Goal: Task Accomplishment & Management: Complete application form

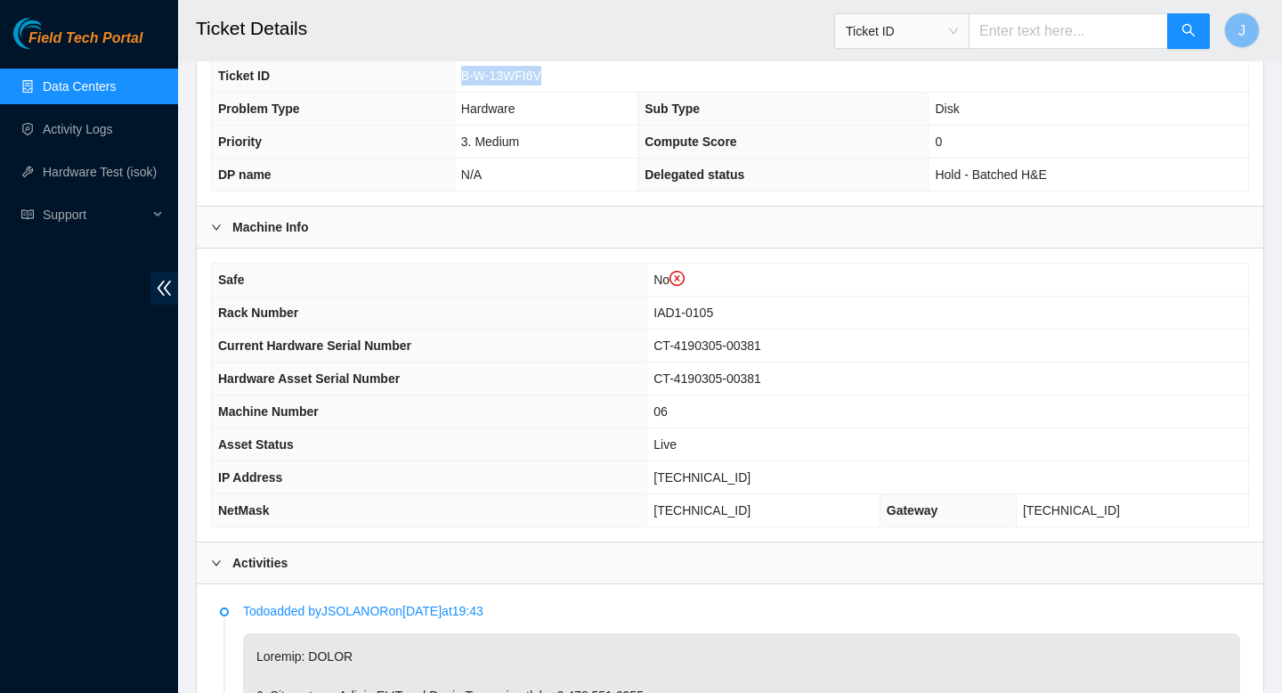
scroll to position [476, 0]
drag, startPoint x: 760, startPoint y: 479, endPoint x: 659, endPoint y: 485, distance: 101.7
click at [659, 485] on td "104.84.154.179" at bounding box center [947, 478] width 601 height 33
copy span "104.84.154.179"
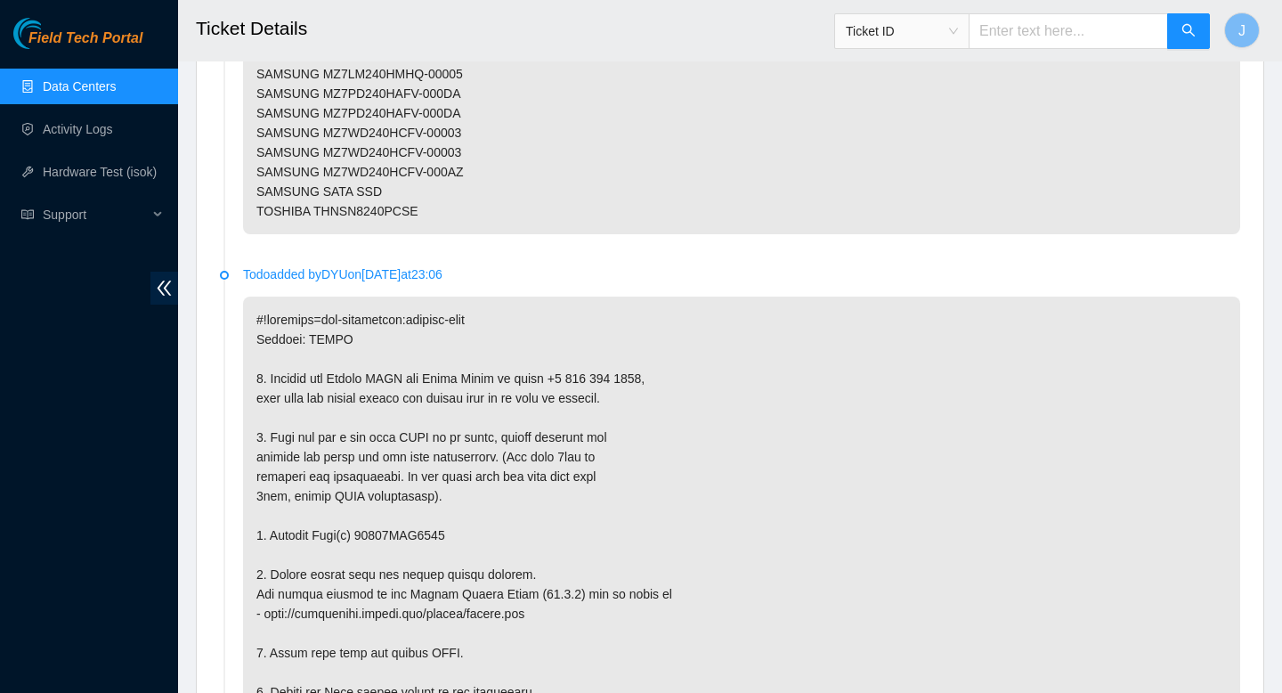
scroll to position [3196, 0]
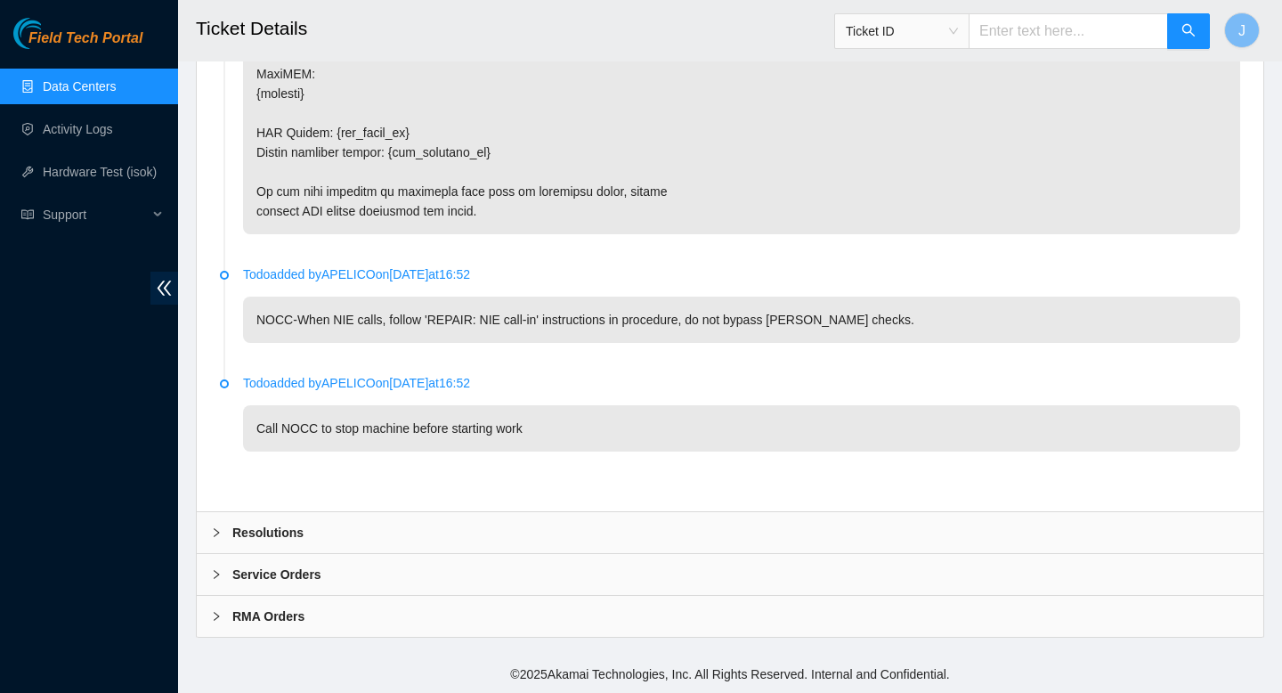
click at [304, 612] on b "RMA Orders" at bounding box center [268, 616] width 72 height 20
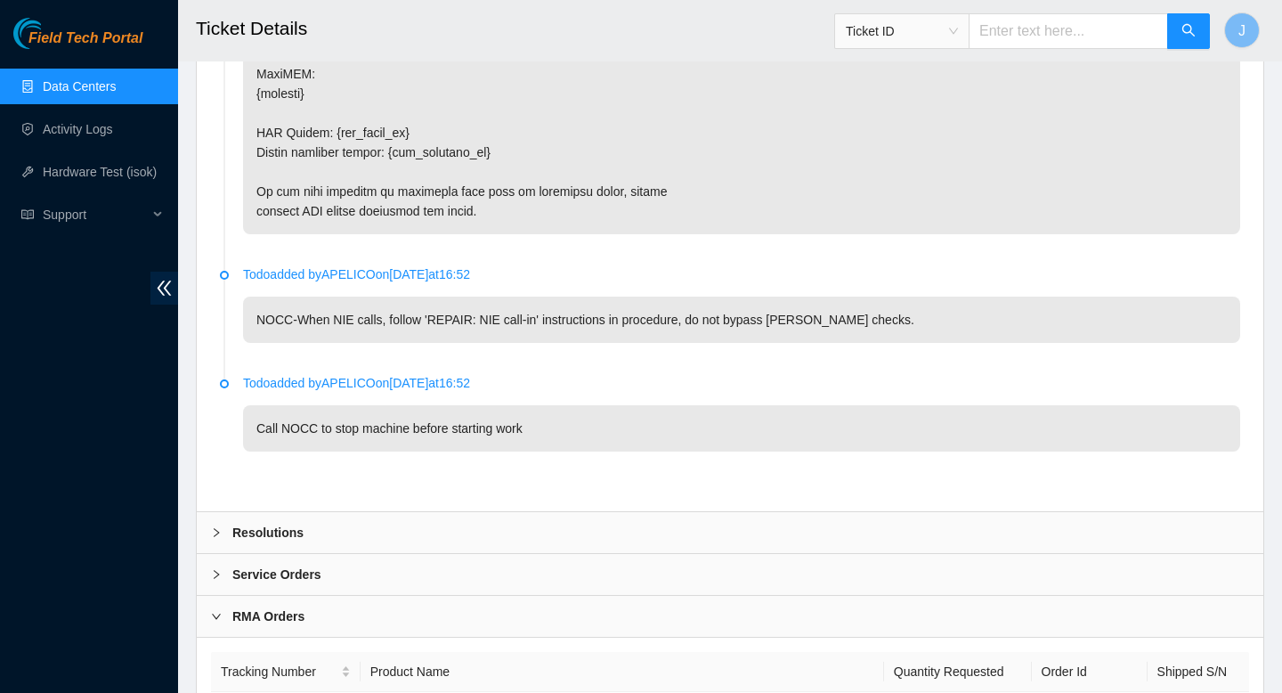
scroll to position [3314, 0]
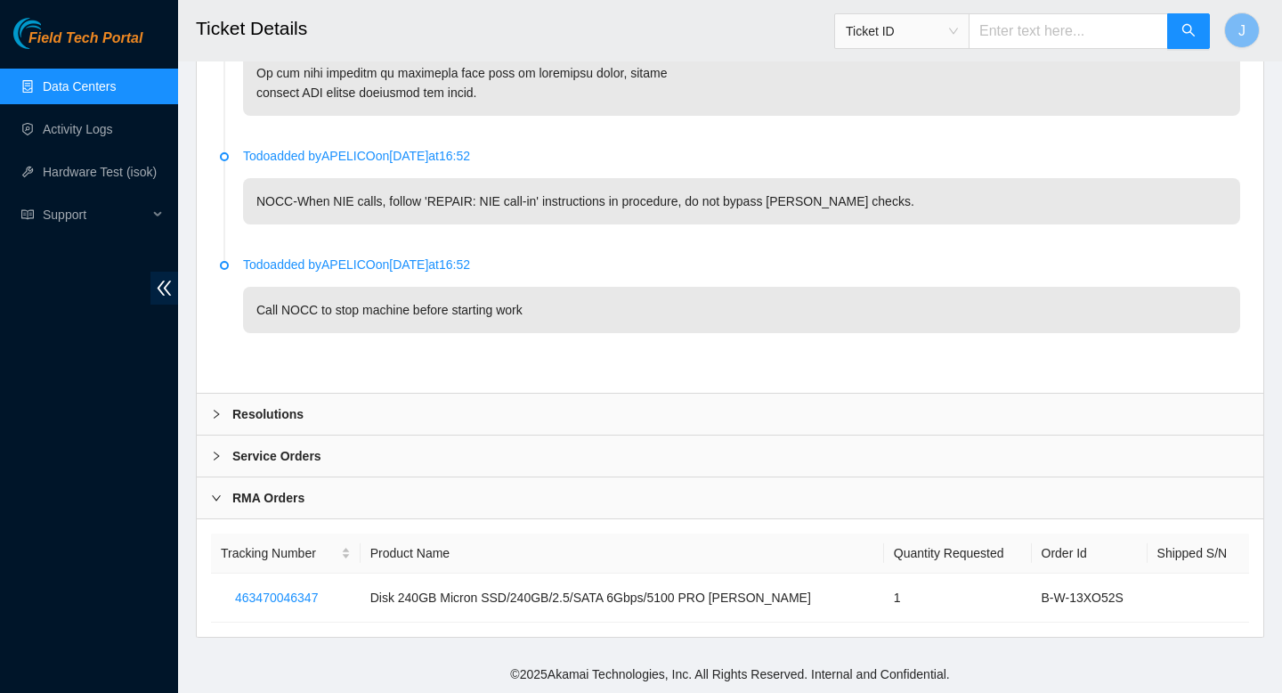
click at [489, 482] on div "RMA Orders" at bounding box center [730, 497] width 1067 height 41
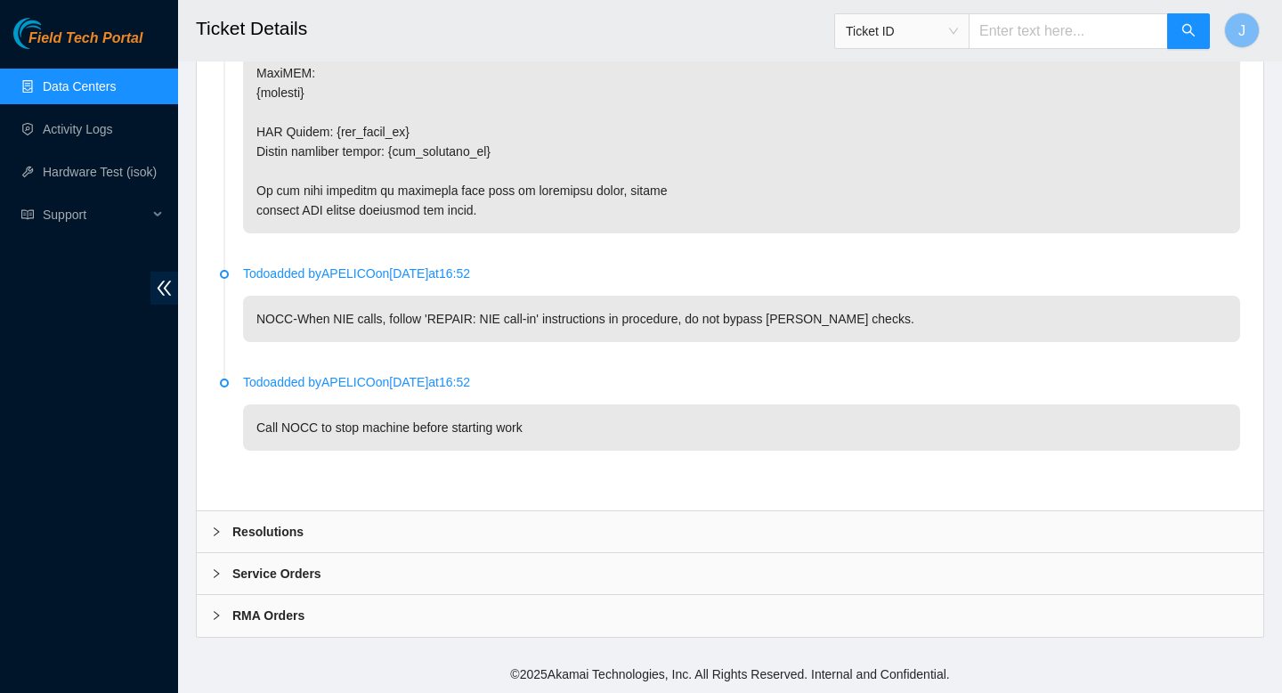
scroll to position [3196, 0]
click at [485, 582] on div "Service Orders" at bounding box center [730, 574] width 1067 height 41
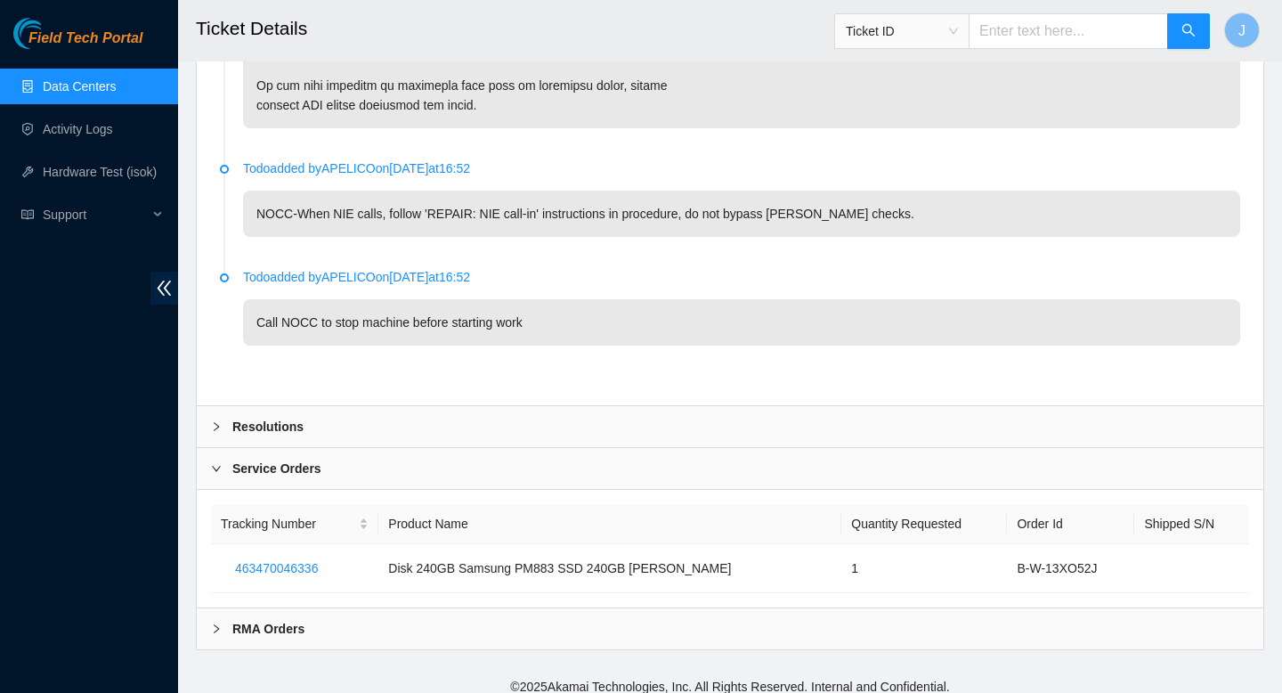
scroll to position [3314, 0]
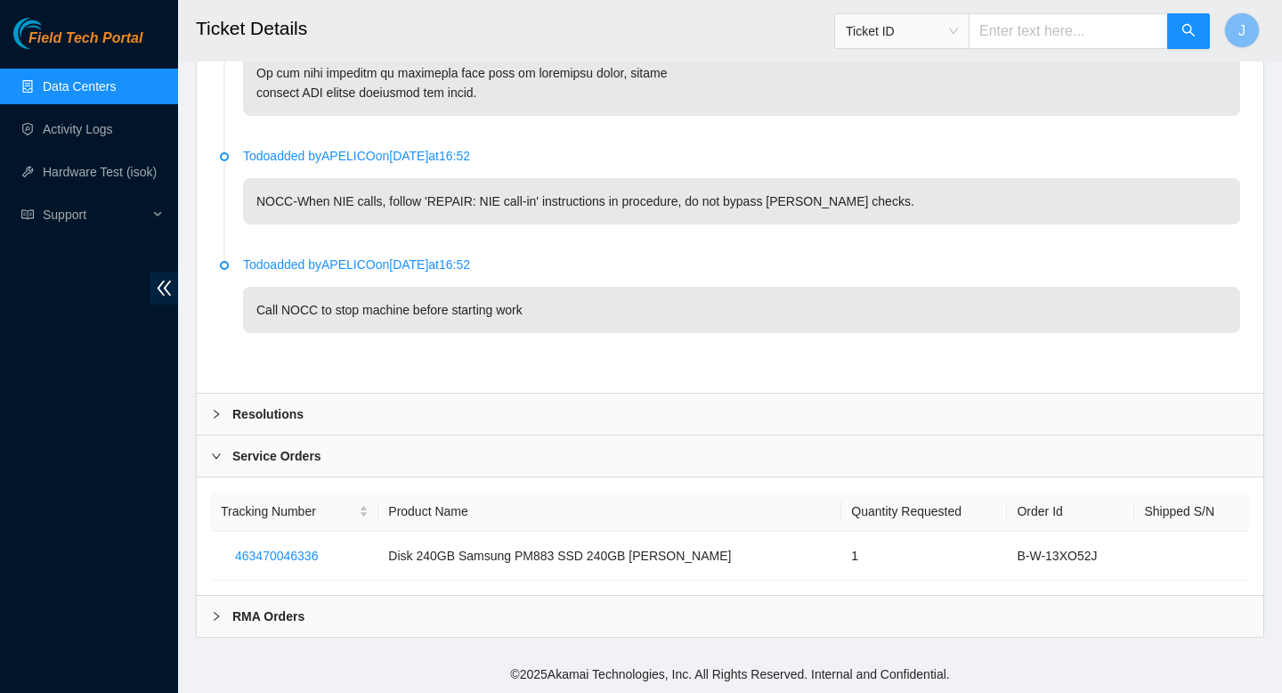
click at [315, 630] on div "RMA Orders" at bounding box center [730, 616] width 1067 height 41
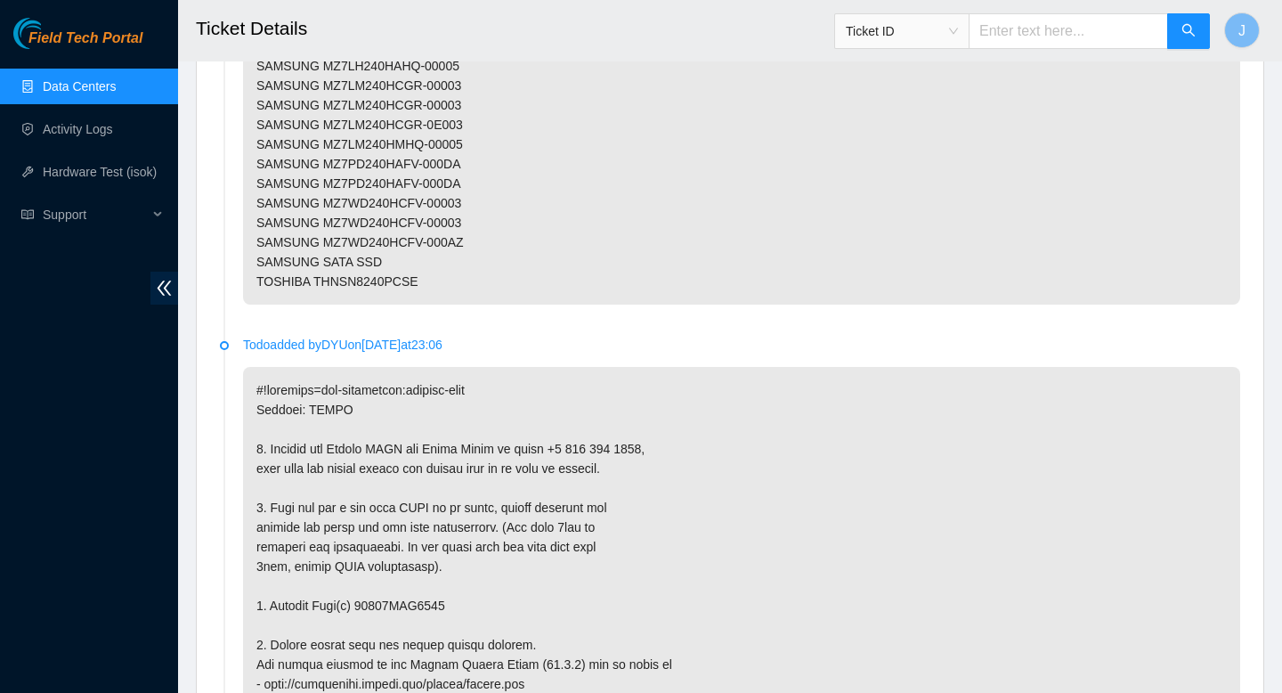
scroll to position [3433, 0]
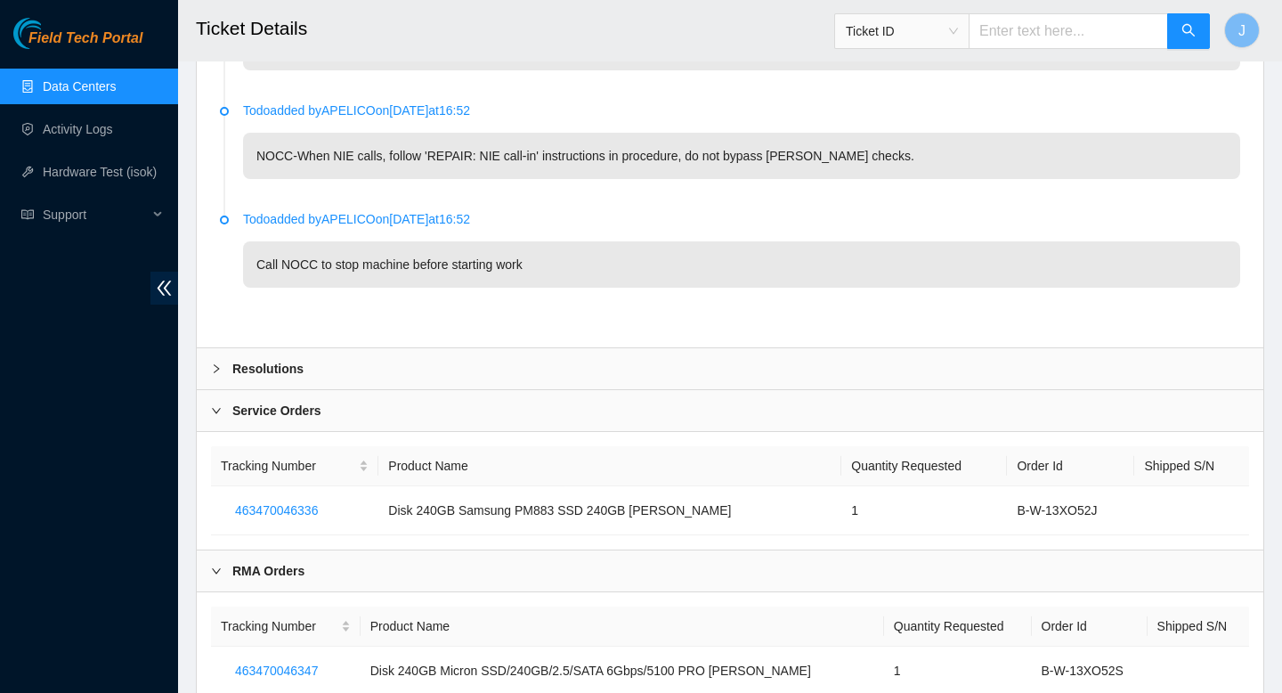
click at [588, 377] on div "Resolutions" at bounding box center [730, 368] width 1067 height 41
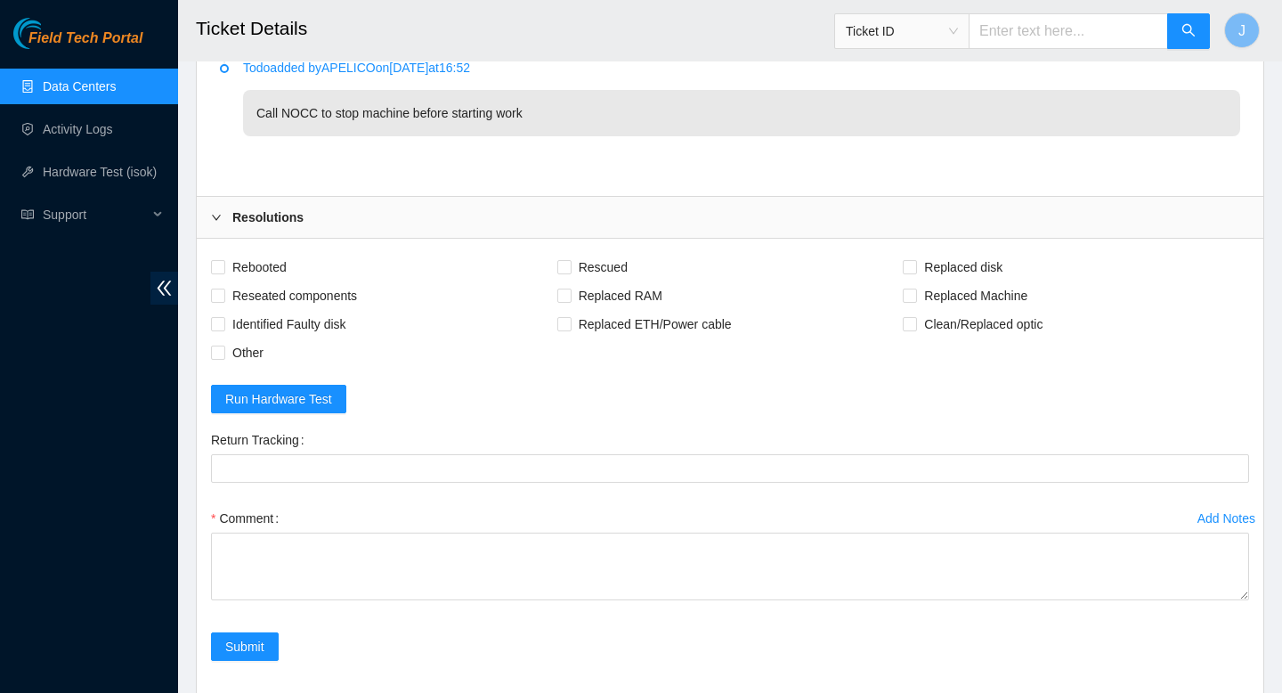
scroll to position [3547, 0]
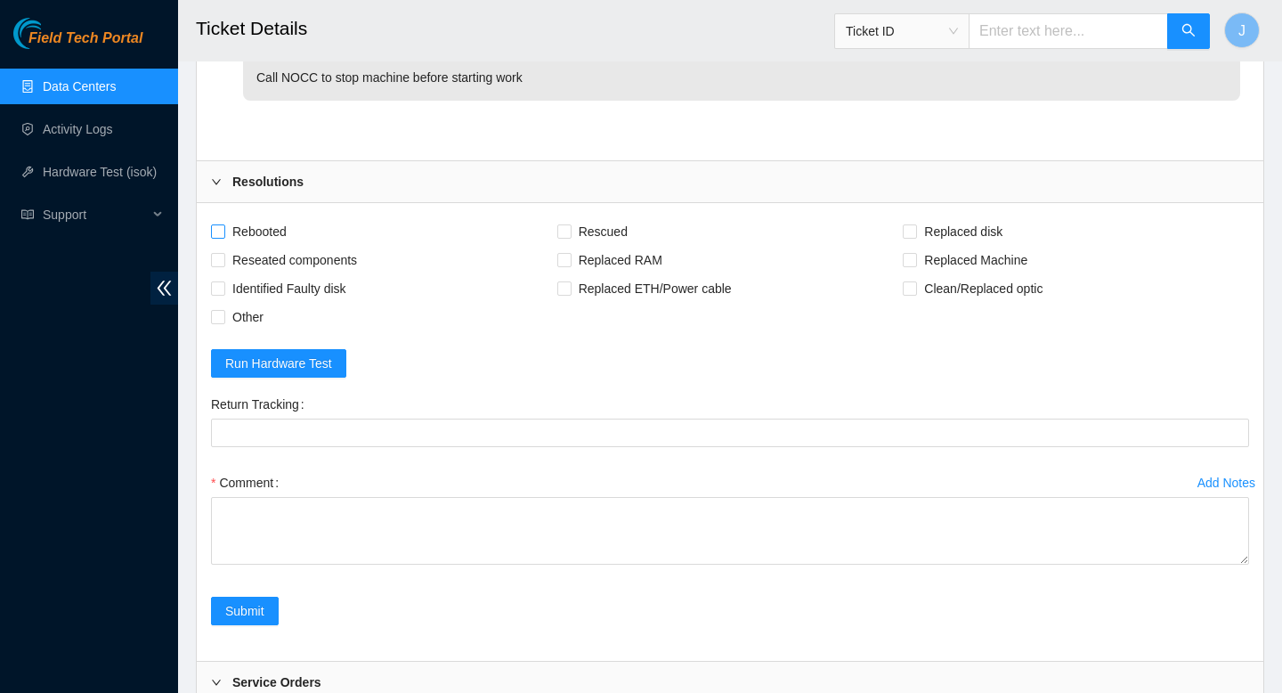
click at [216, 240] on label "Rebooted" at bounding box center [252, 231] width 83 height 28
click at [216, 237] on input "Rebooted" at bounding box center [217, 230] width 12 height 12
checkbox input "true"
click at [217, 249] on label "Reseated components" at bounding box center [287, 260] width 153 height 28
click at [217, 253] on input "Reseated components" at bounding box center [217, 259] width 12 height 12
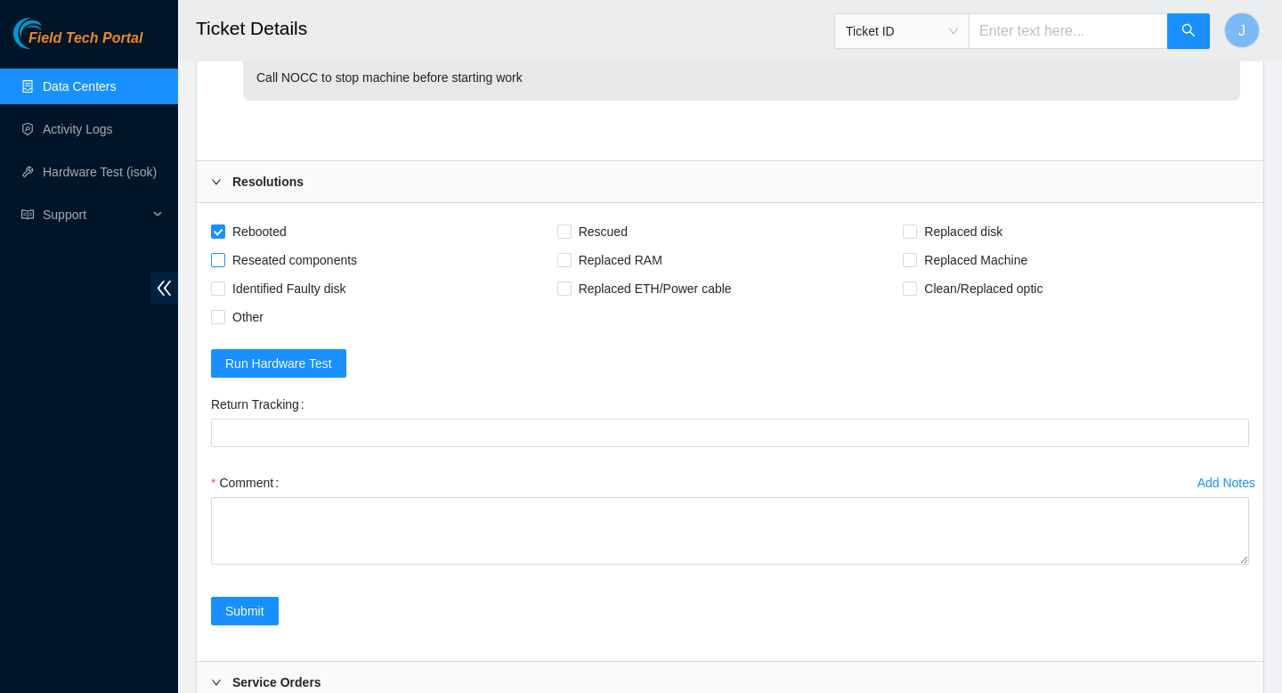
checkbox input "true"
click at [564, 231] on input "Rescued" at bounding box center [563, 230] width 12 height 12
checkbox input "true"
click at [908, 235] on input "Replaced disk" at bounding box center [909, 230] width 12 height 12
checkbox input "true"
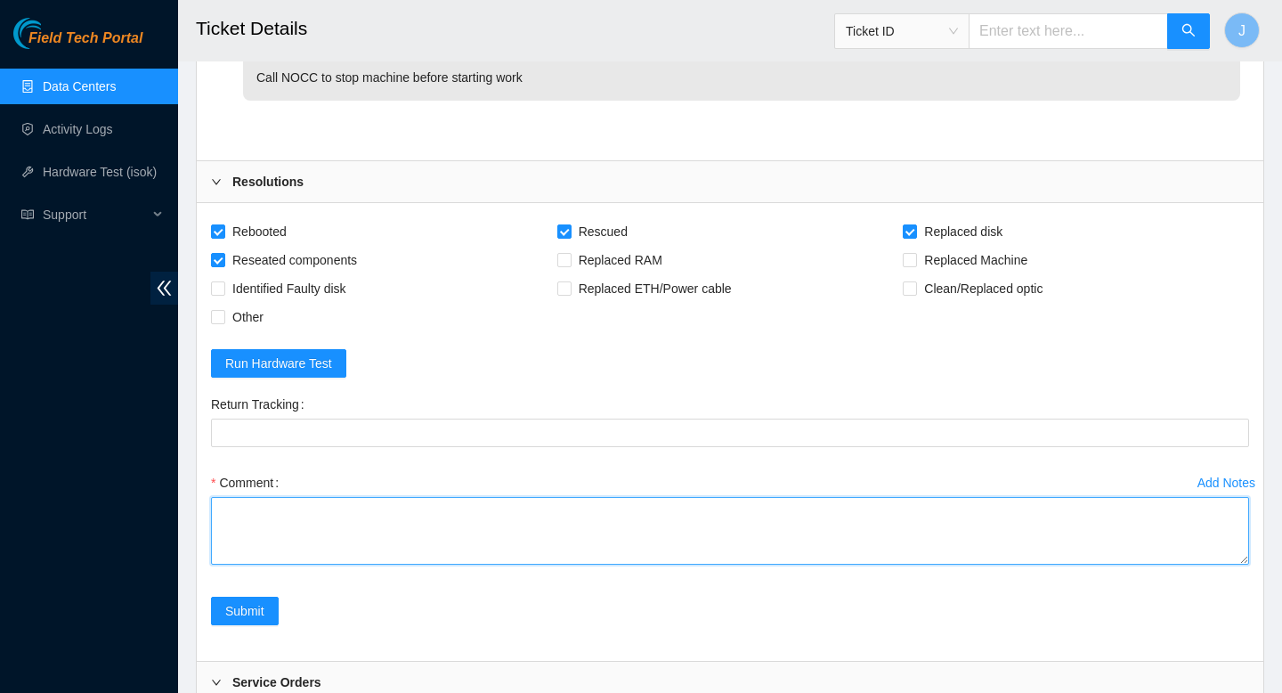
click at [653, 507] on textarea "Comment" at bounding box center [730, 531] width 1038 height 68
paste textarea "340780 23-09-2025 11:51:29 104.84.154.179 COMPLETE Result Detail Message Ticket…"
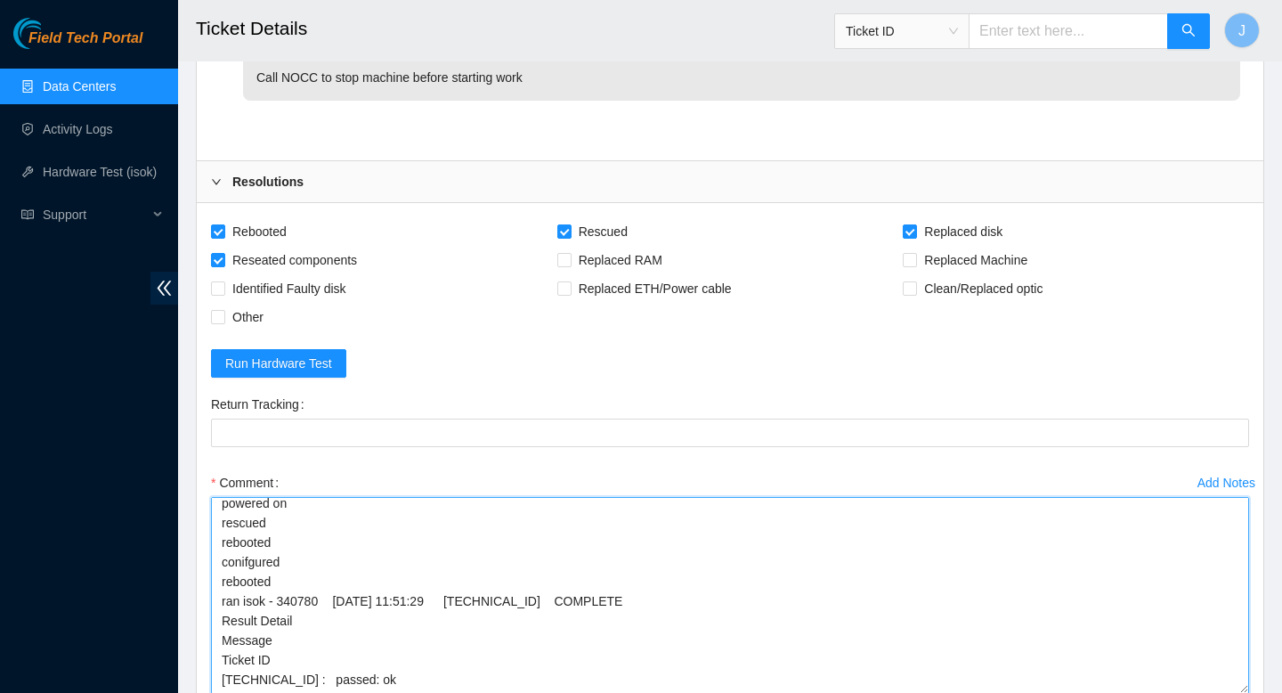
drag, startPoint x: 1241, startPoint y: 563, endPoint x: 1192, endPoint y: 629, distance: 82.8
click at [1228, 691] on textarea "gained safe access from NOCC verified SN removed sd w/ sn replaced w/ sn powere…" at bounding box center [730, 595] width 1038 height 197
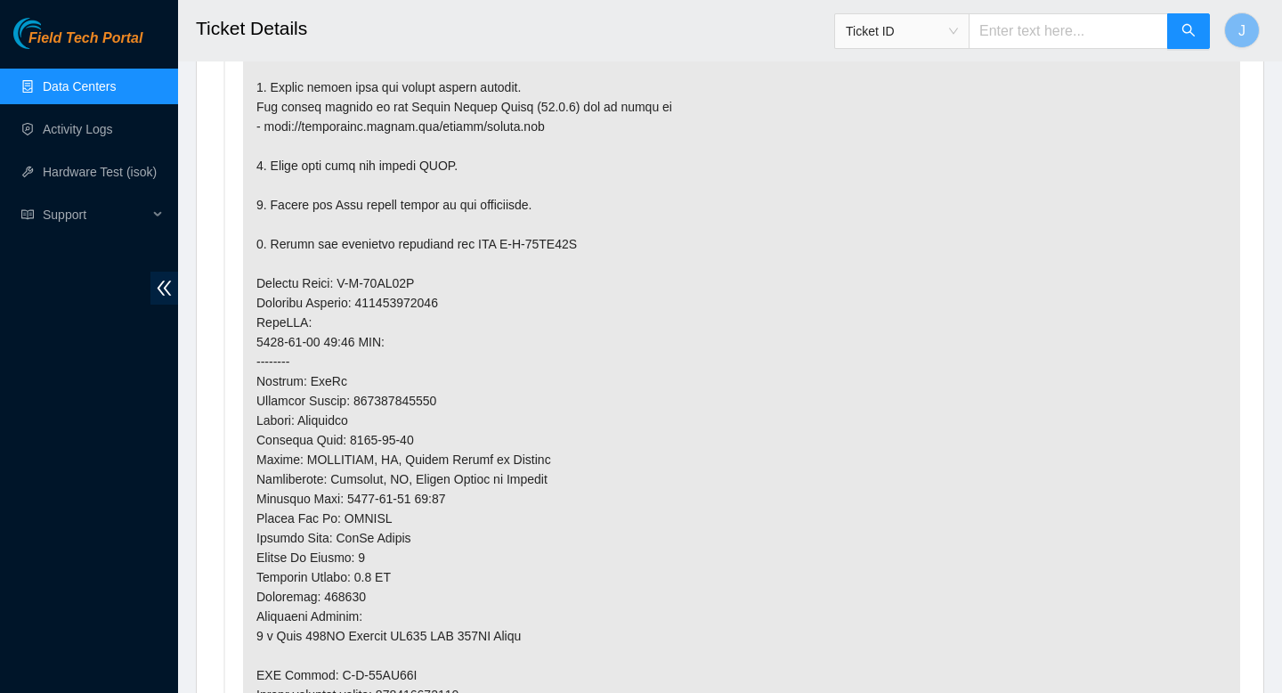
scroll to position [1310, 0]
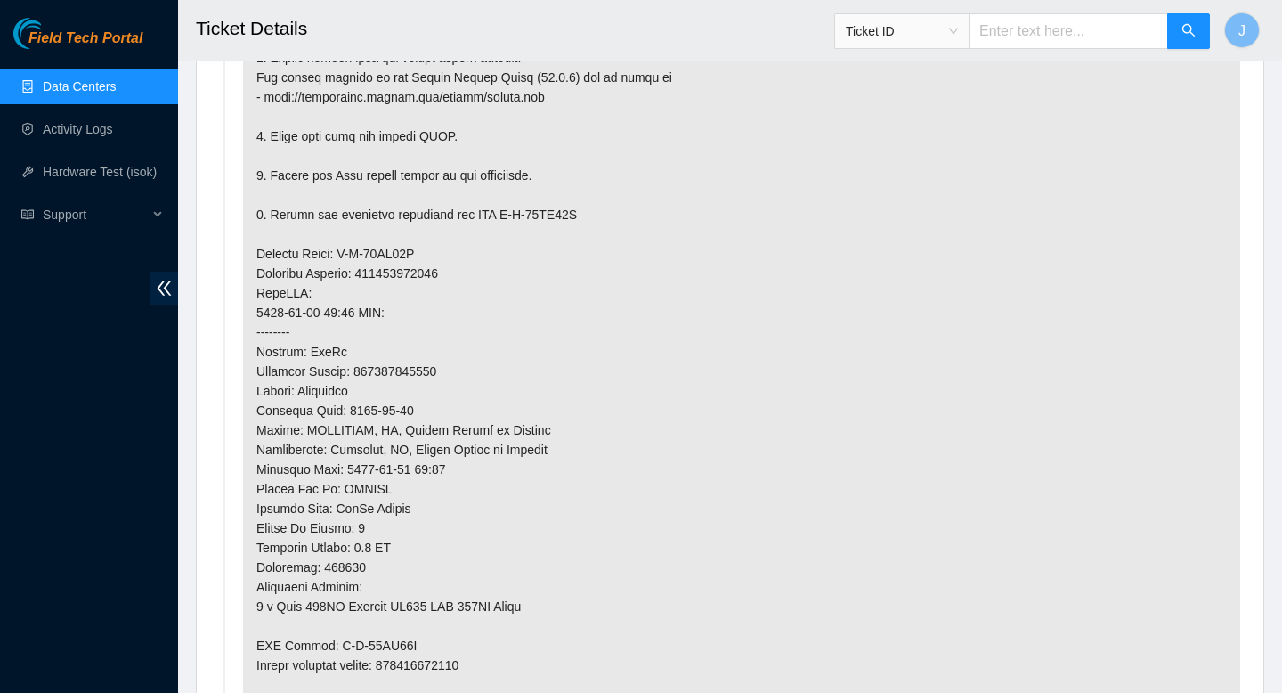
type textarea "gained safe access from NOCC verified SN removed sd w/ sn replaced w/ sn powere…"
click at [458, 668] on p at bounding box center [741, 273] width 997 height 947
copy p "463470046347"
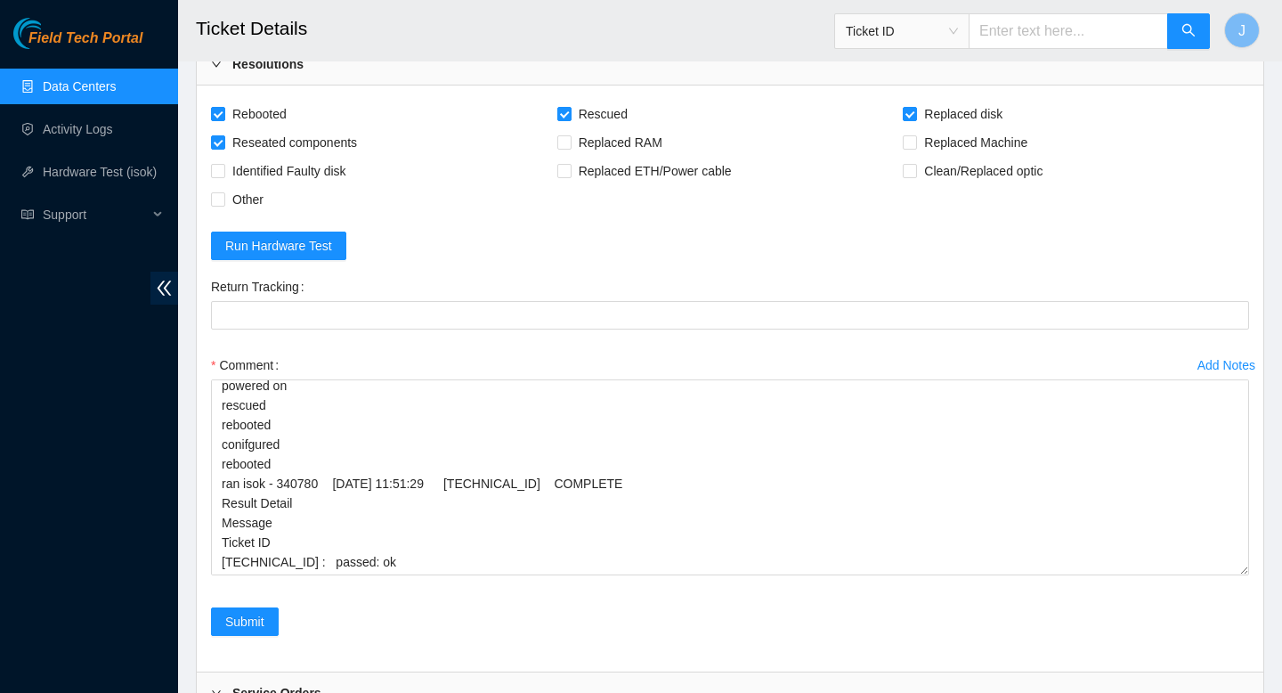
scroll to position [3650, 0]
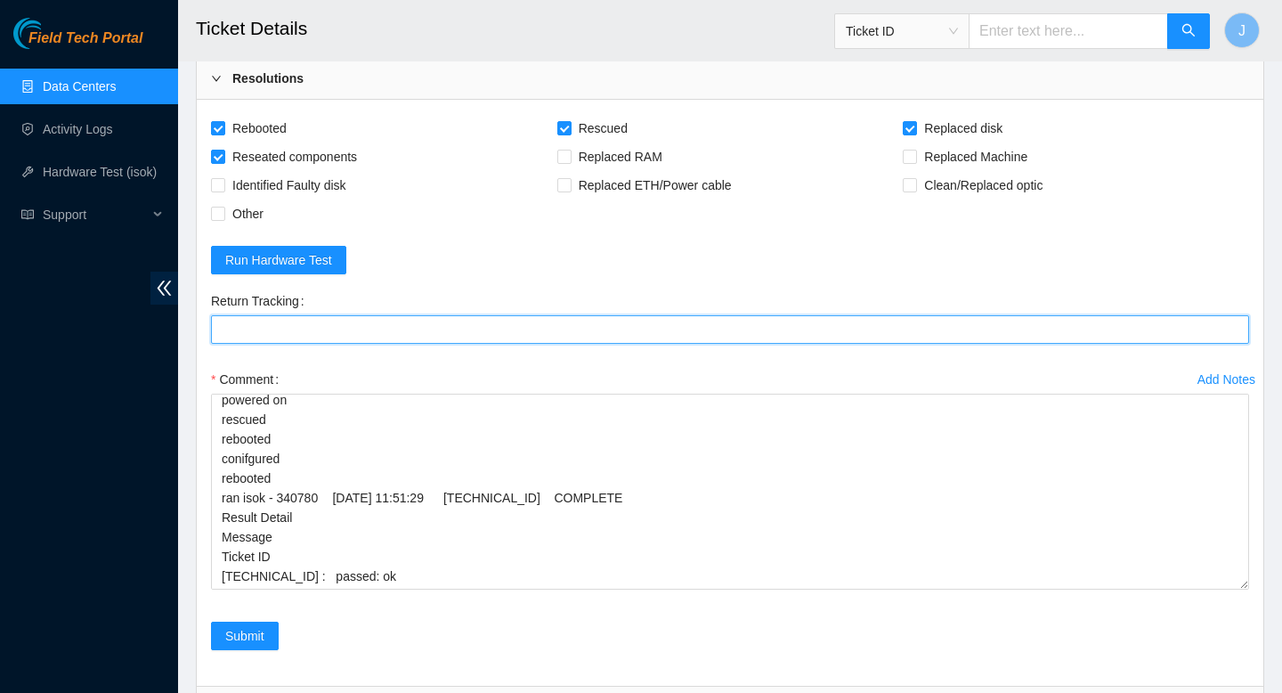
click at [474, 329] on Tracking "Return Tracking" at bounding box center [730, 329] width 1038 height 28
paste Tracking "463470046347"
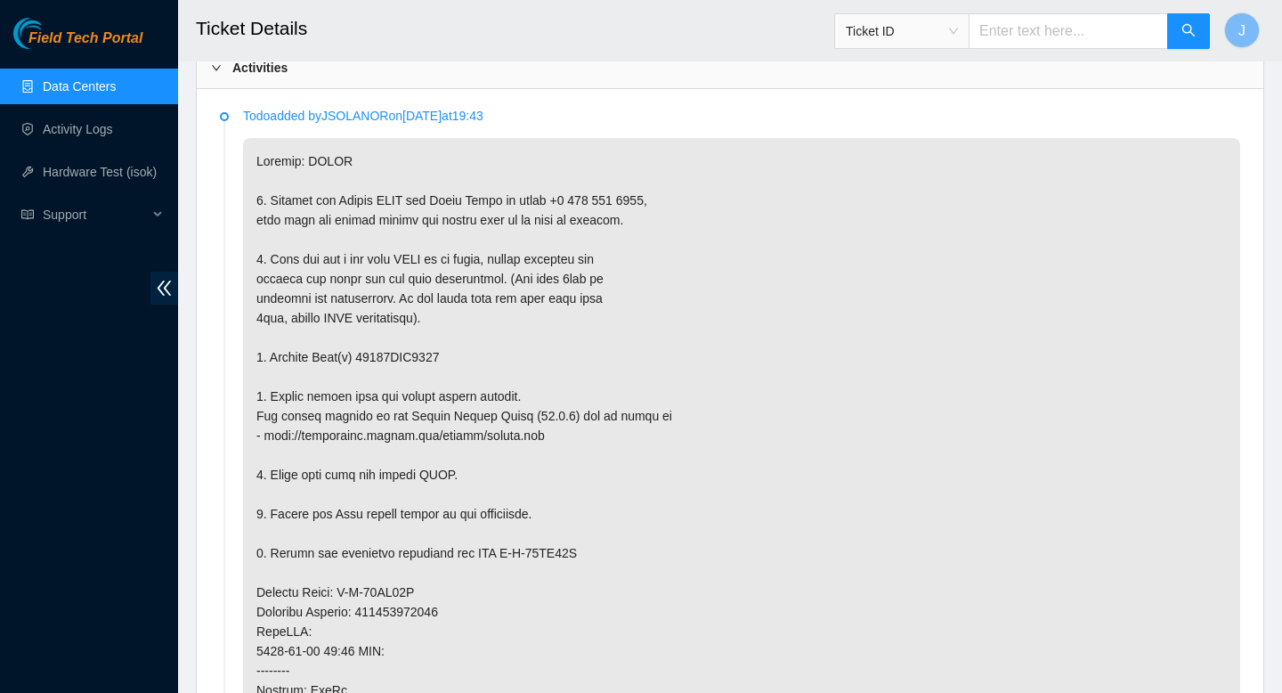
scroll to position [970, 0]
type Tracking "463470046347"
click at [432, 360] on p at bounding box center [741, 613] width 997 height 947
copy p "18521FDB5097"
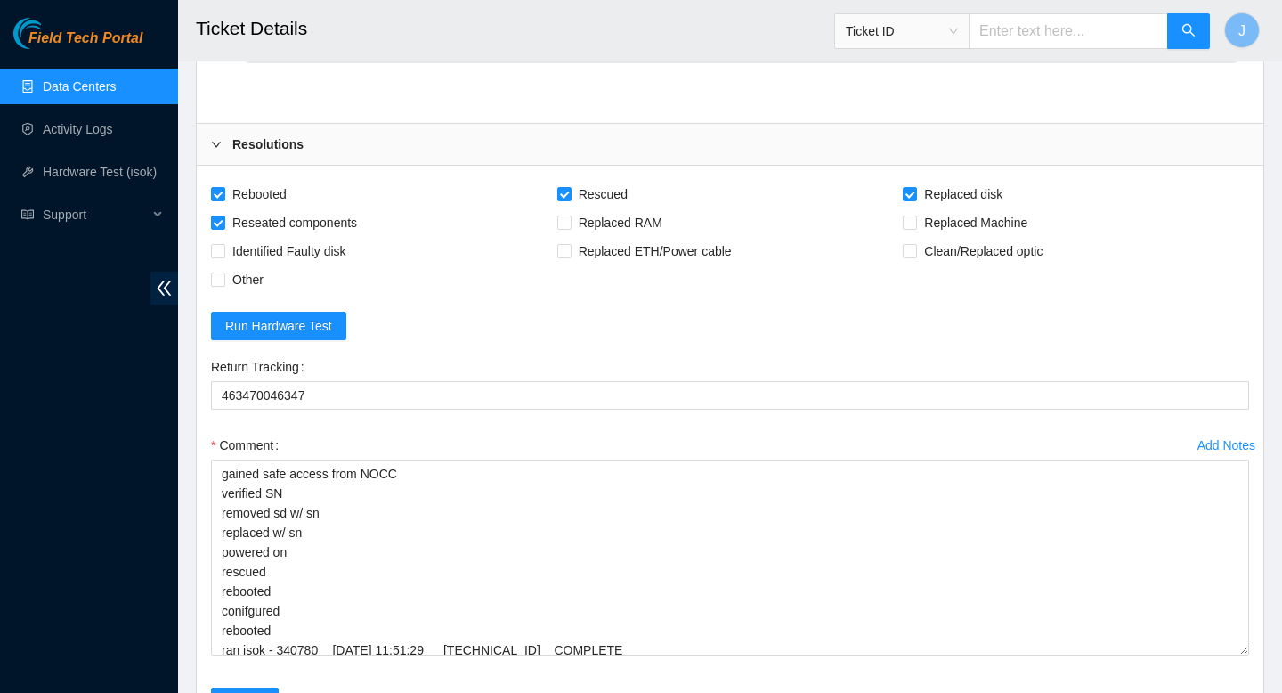
scroll to position [3583, 0]
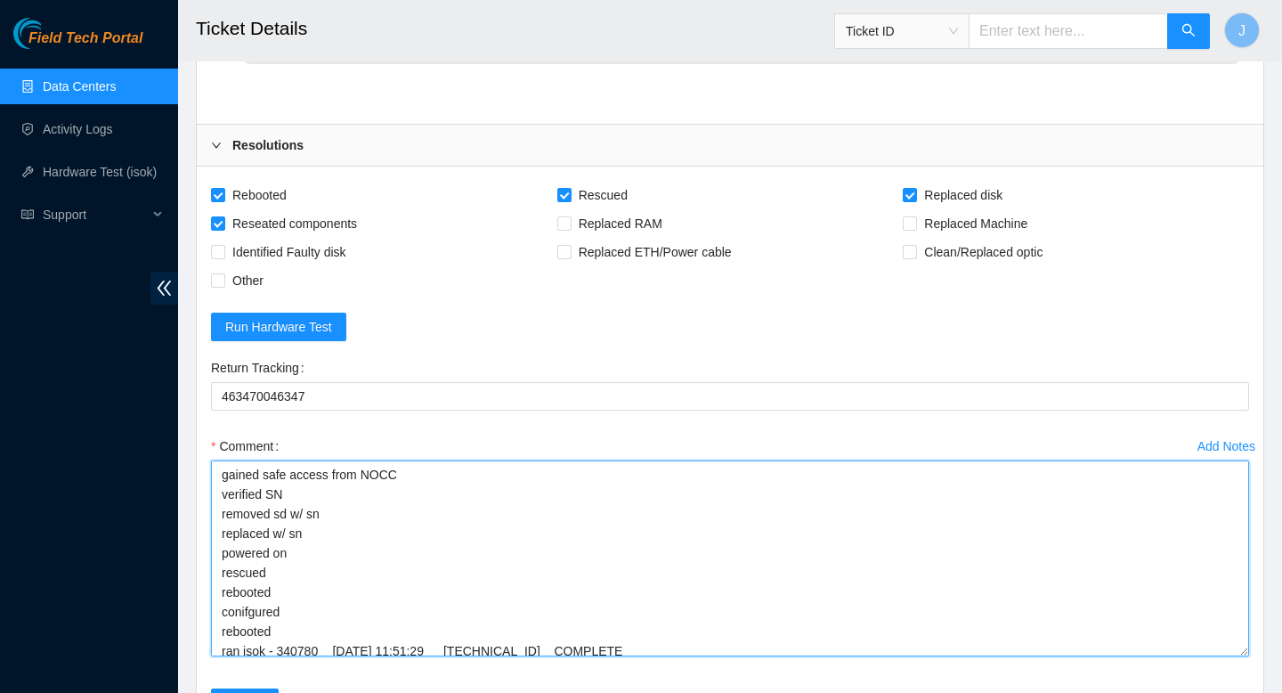
click at [562, 509] on textarea "gained safe access from NOCC verified SN removed sd w/ sn replaced w/ sn powere…" at bounding box center [730, 558] width 1038 height 196
paste textarea "18521FDB5097"
click at [441, 537] on textarea "gained safe access from NOCC verified SN removed sd w/ sn 18521FDB5097 replaced…" at bounding box center [730, 558] width 1038 height 196
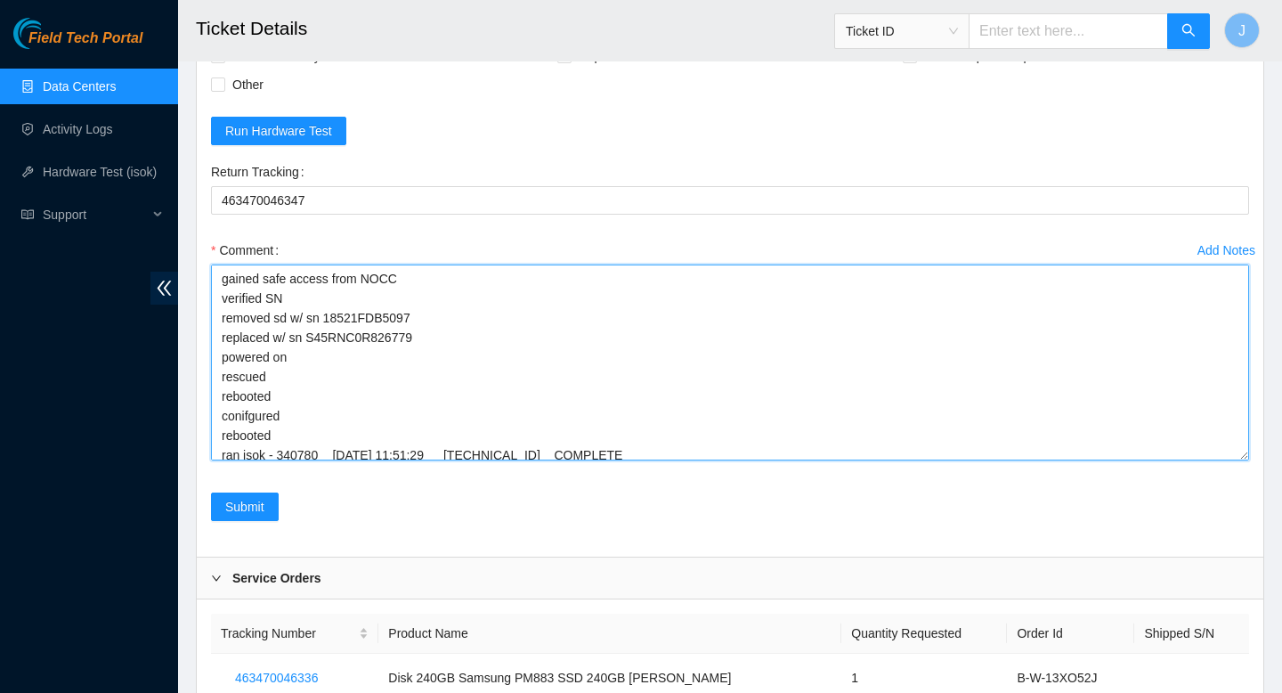
scroll to position [3793, 0]
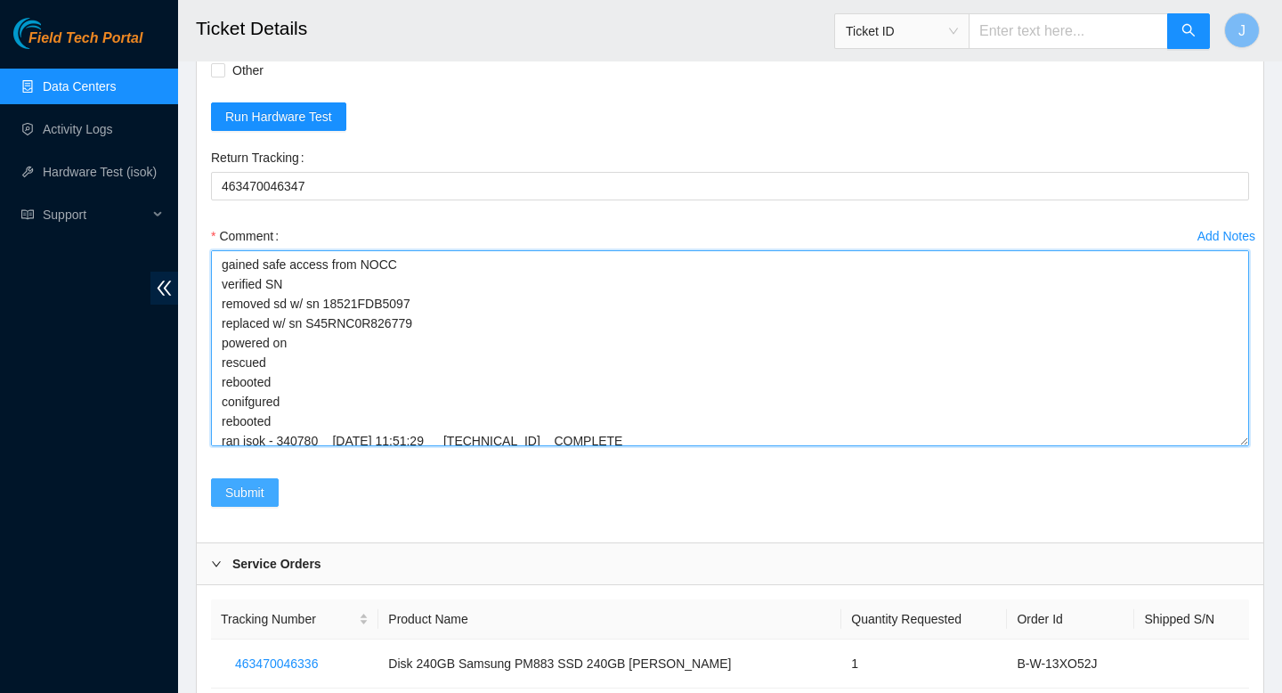
type textarea "gained safe access from NOCC verified SN removed sd w/ sn 18521FDB5097 replaced…"
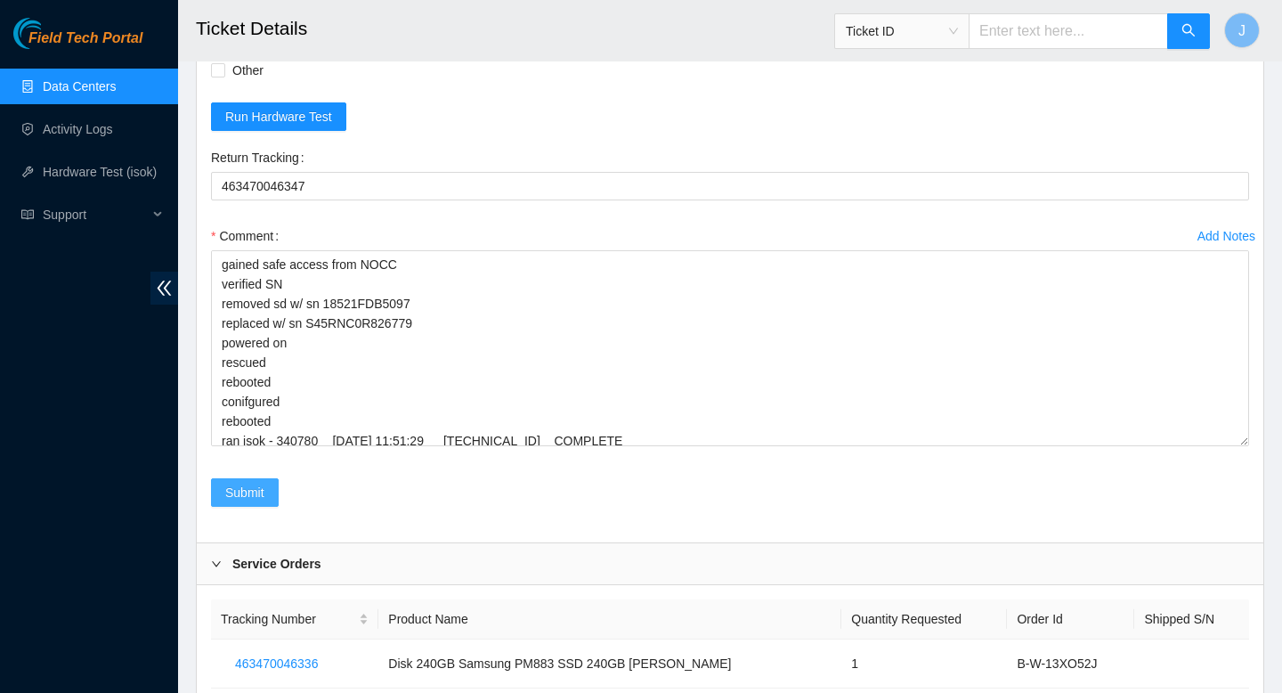
click at [256, 483] on span "Submit" at bounding box center [244, 493] width 39 height 20
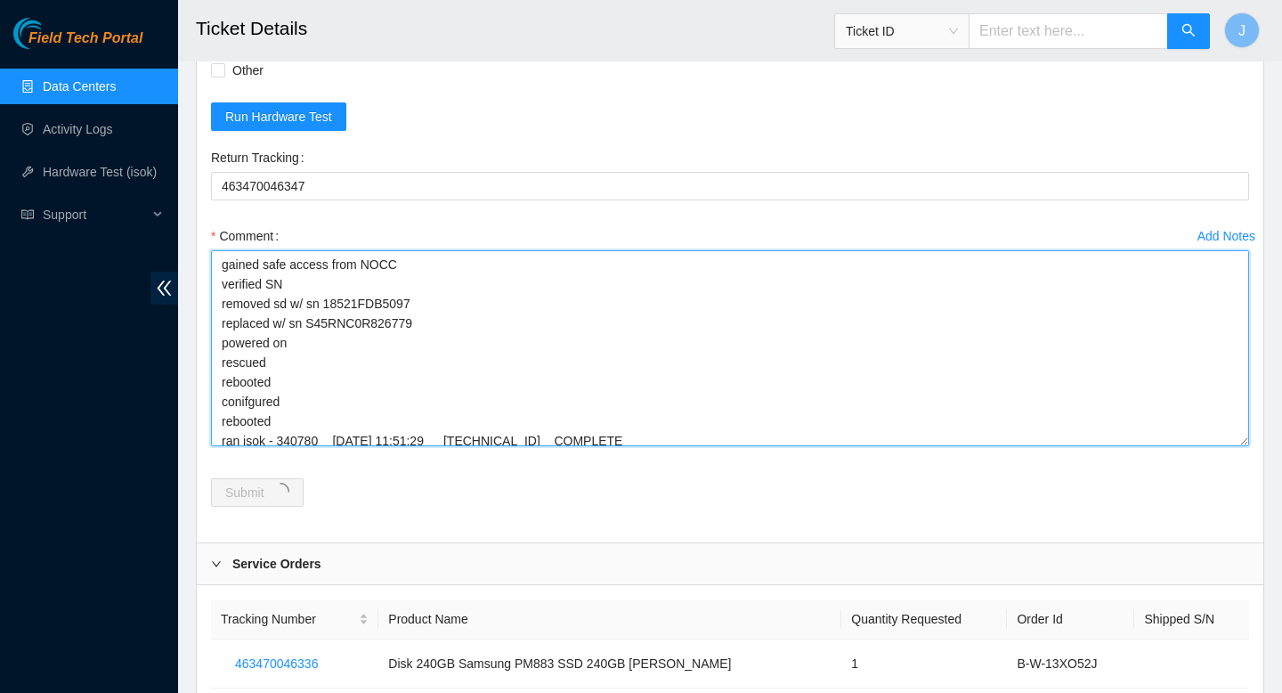
click at [666, 420] on textarea "gained safe access from NOCC verified SN removed sd w/ sn 18521FDB5097 replaced…" at bounding box center [730, 348] width 1038 height 196
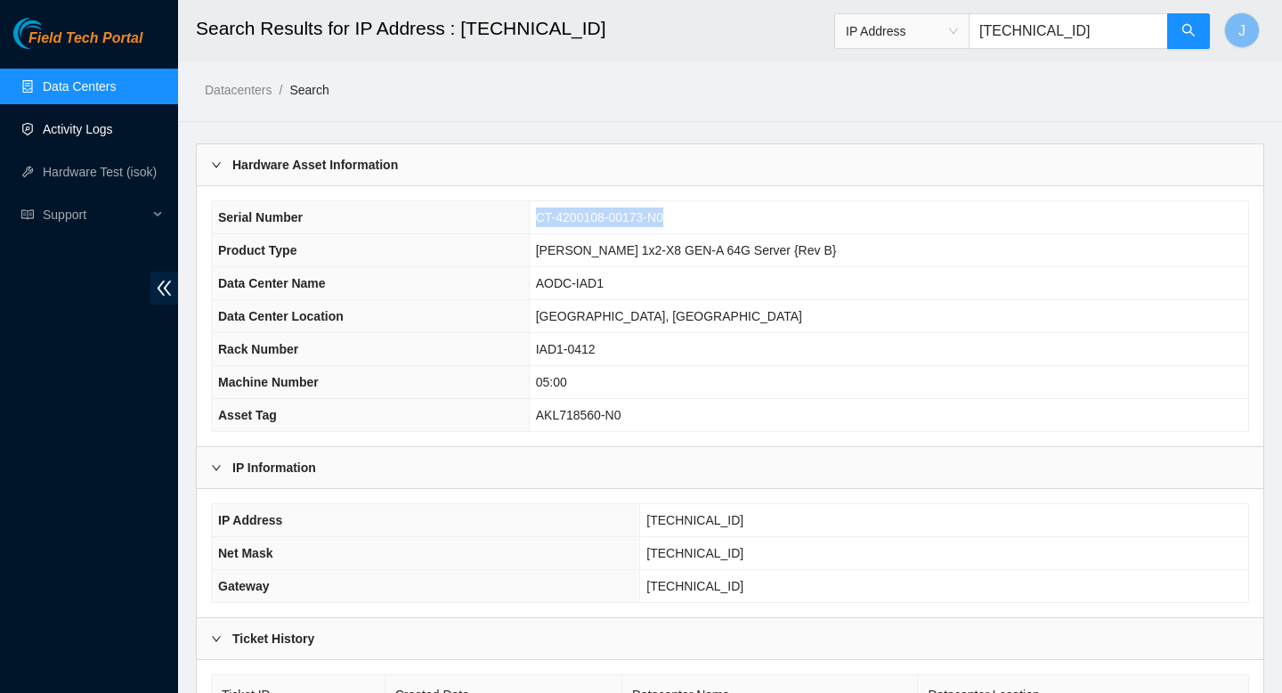
click at [101, 85] on link "Data Centers" at bounding box center [79, 86] width 73 height 14
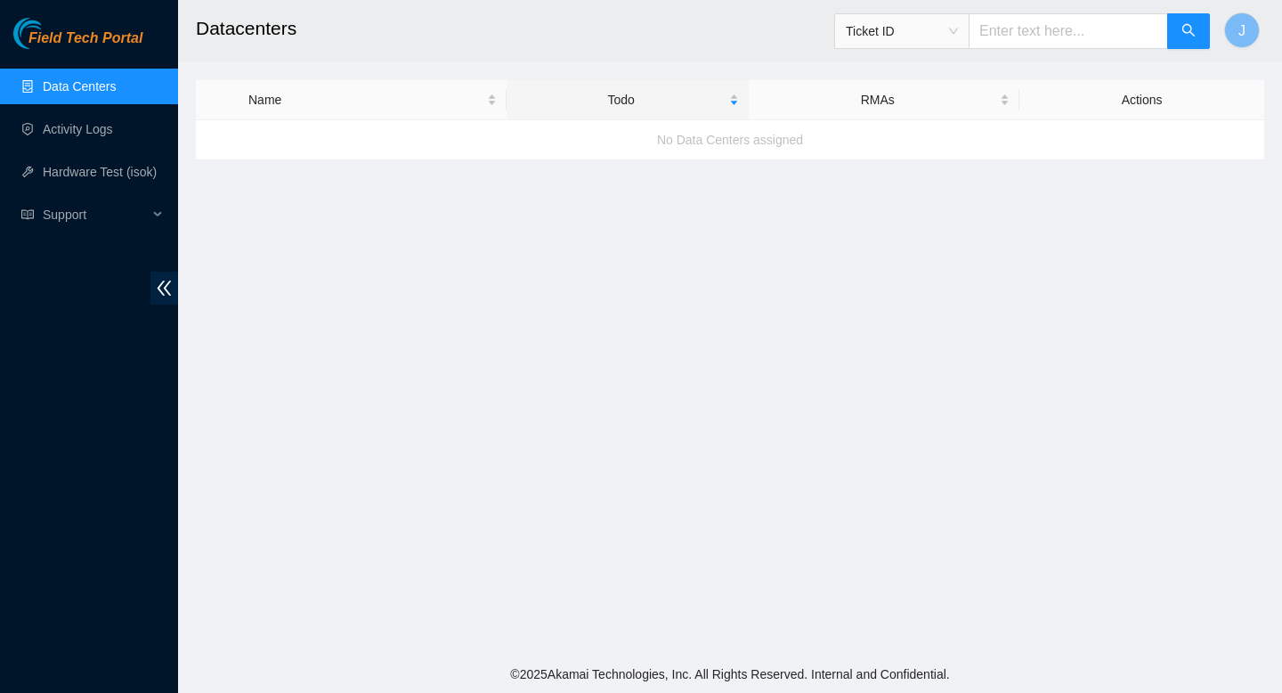
click at [76, 79] on link "Data Centers" at bounding box center [79, 86] width 73 height 14
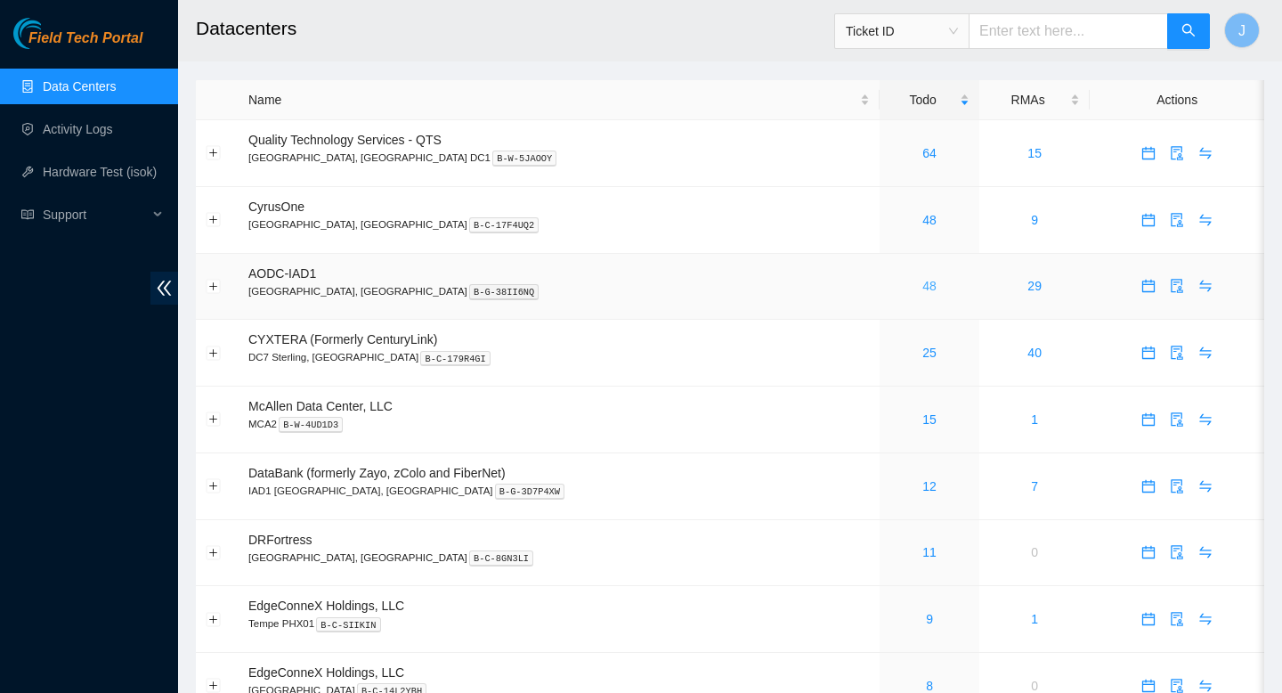
click at [922, 282] on link "48" at bounding box center [929, 286] width 14 height 14
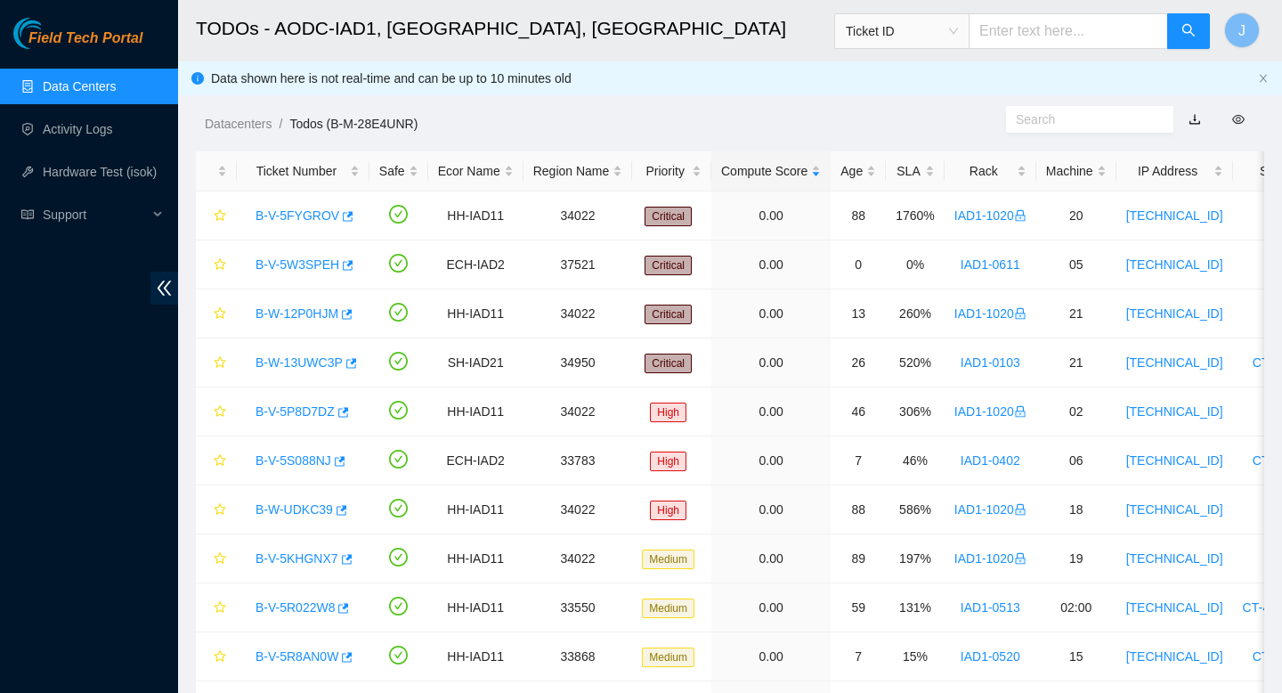
click at [1046, 131] on span at bounding box center [1089, 119] width 167 height 27
click at [1051, 127] on input "text" at bounding box center [1083, 120] width 134 height 20
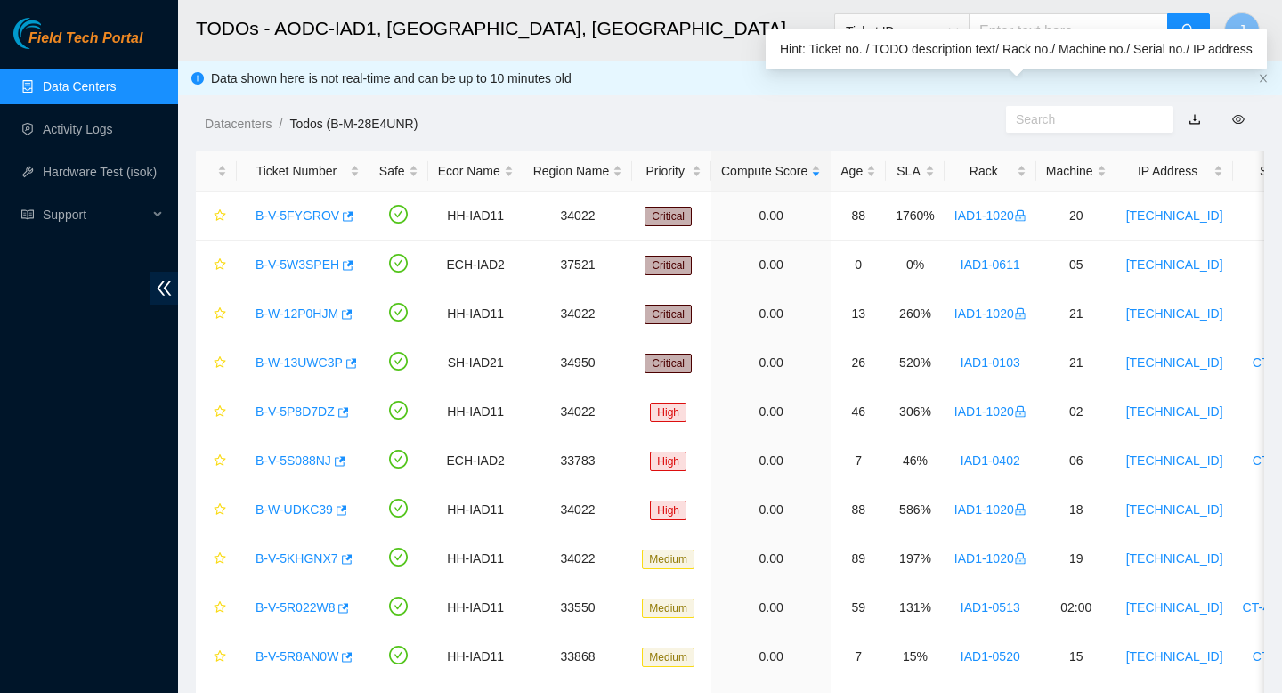
paste input "B-W-14V0PT0"
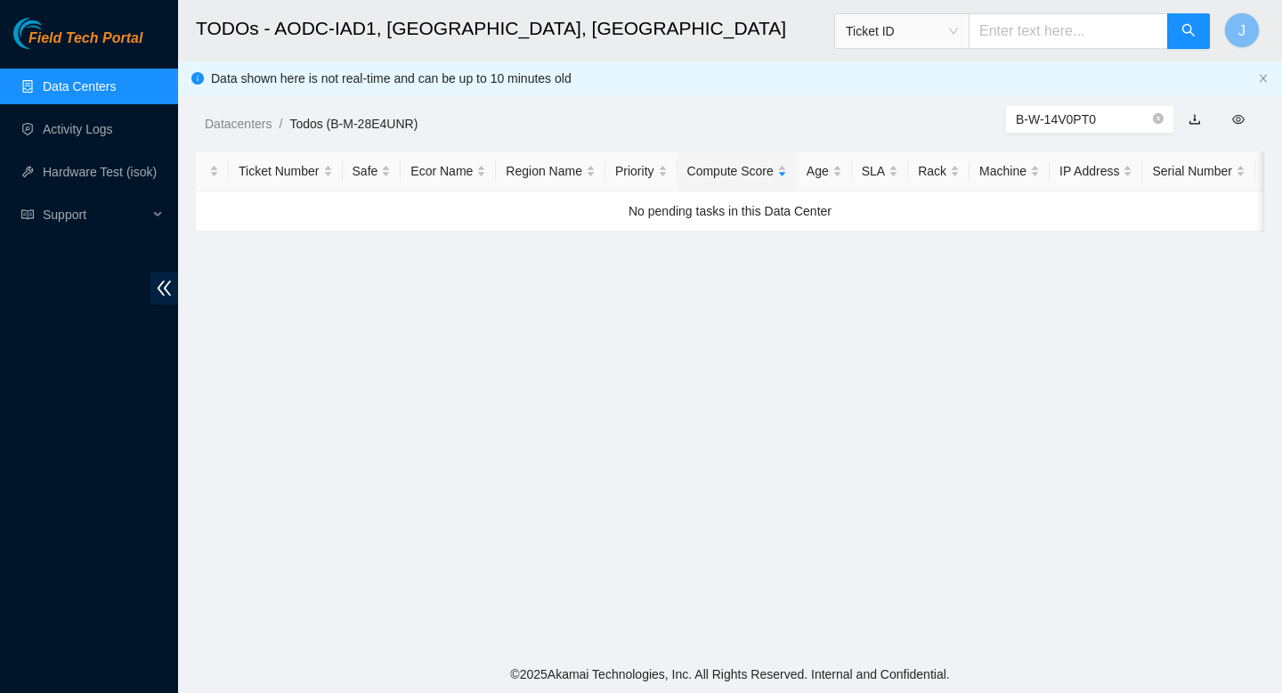
type input "B-W-14V0PT0"
click at [78, 93] on link "Data Centers" at bounding box center [79, 86] width 73 height 14
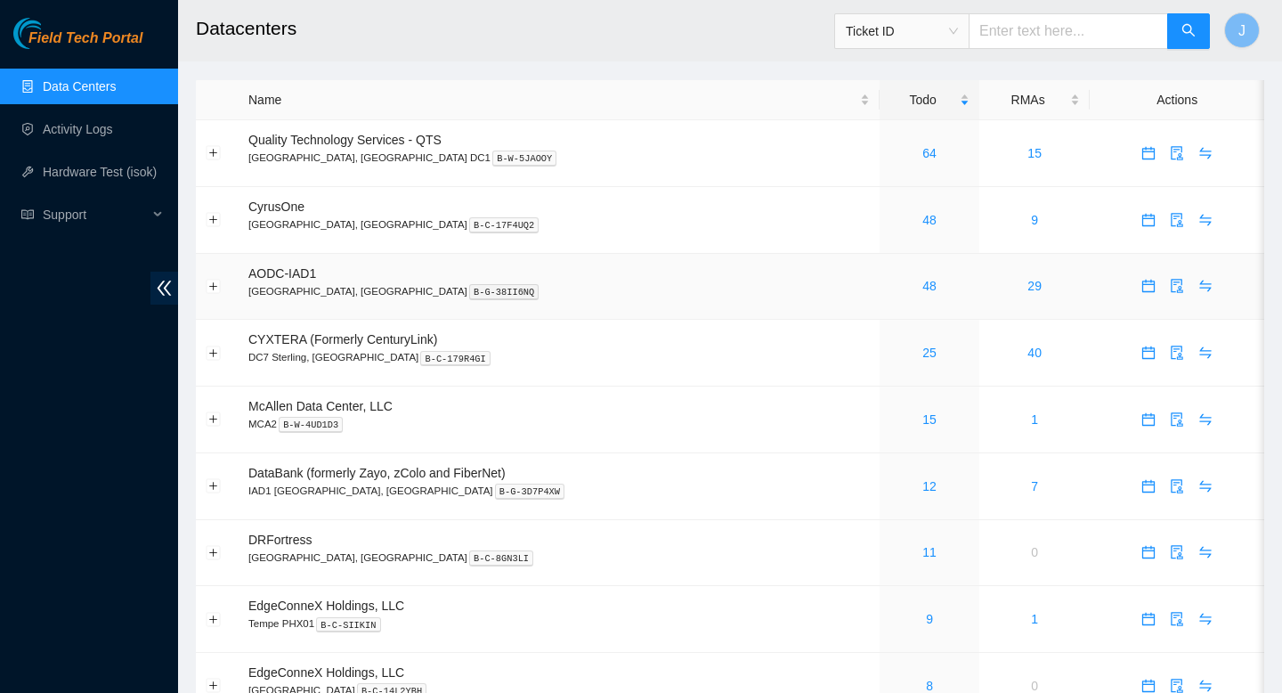
click at [889, 296] on div "48" at bounding box center [929, 286] width 80 height 20
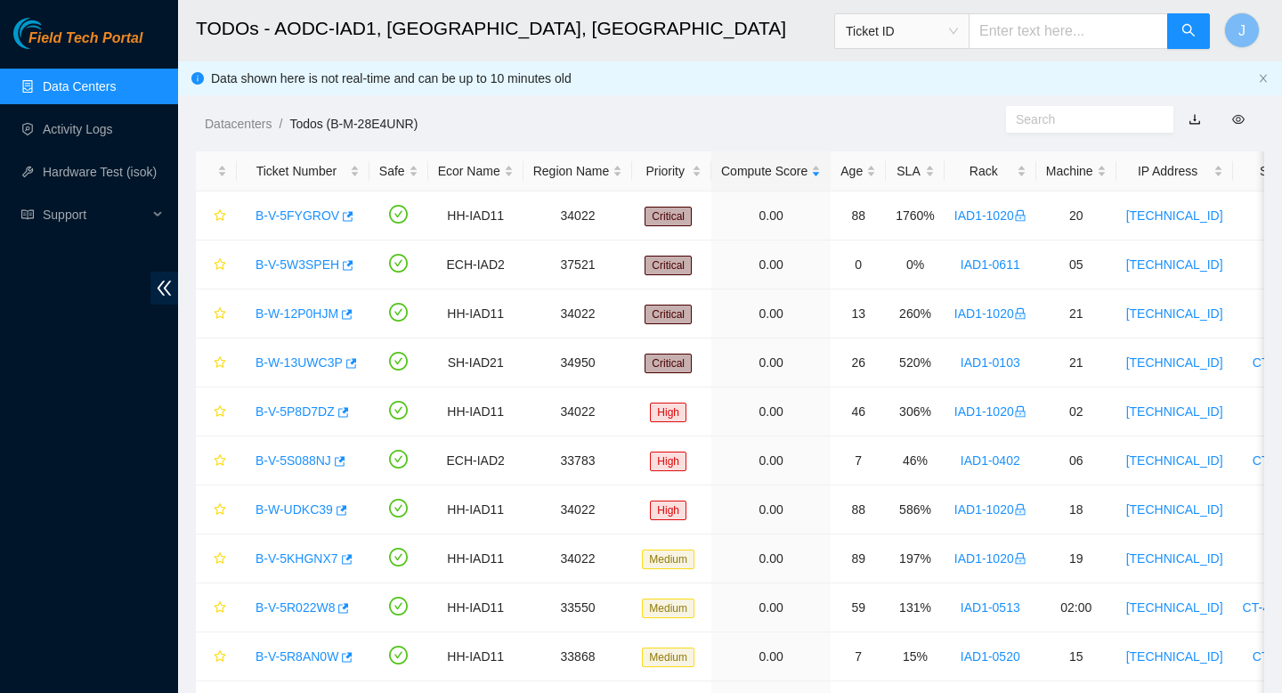
click at [1069, 118] on input "text" at bounding box center [1083, 120] width 134 height 20
click at [351, 268] on icon "button" at bounding box center [346, 265] width 12 height 12
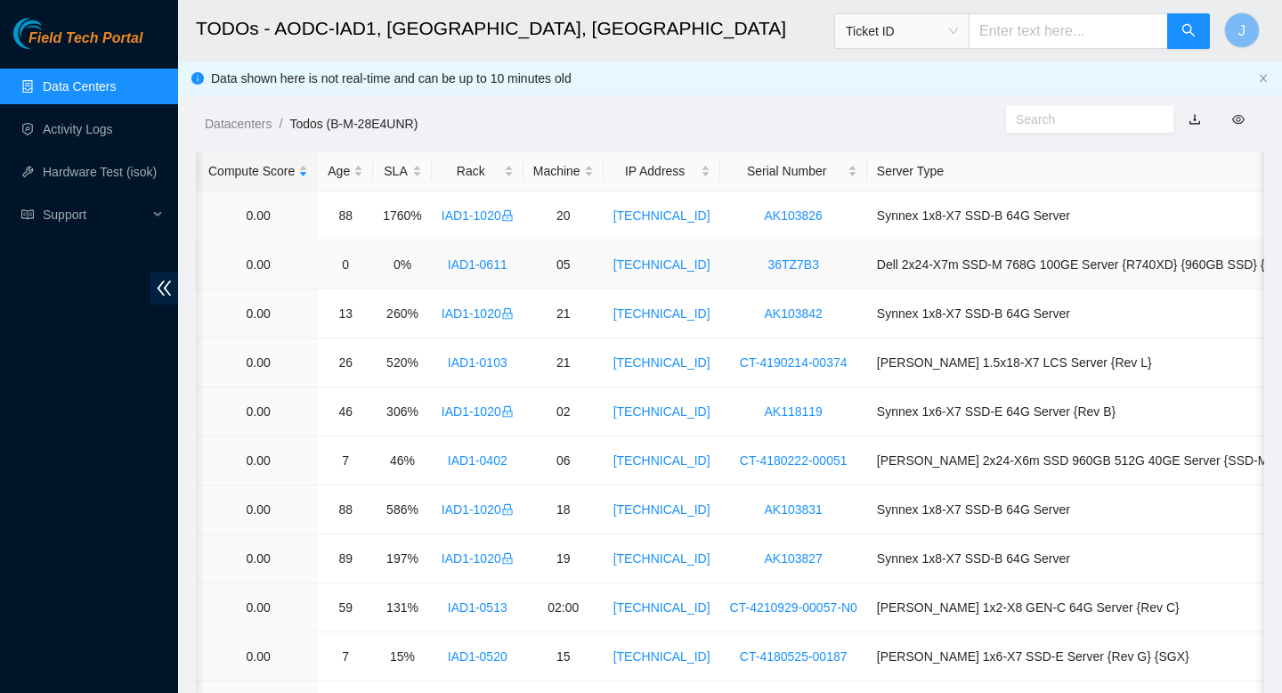
scroll to position [0, 514]
click at [972, 174] on div "Server Type" at bounding box center [1117, 171] width 483 height 20
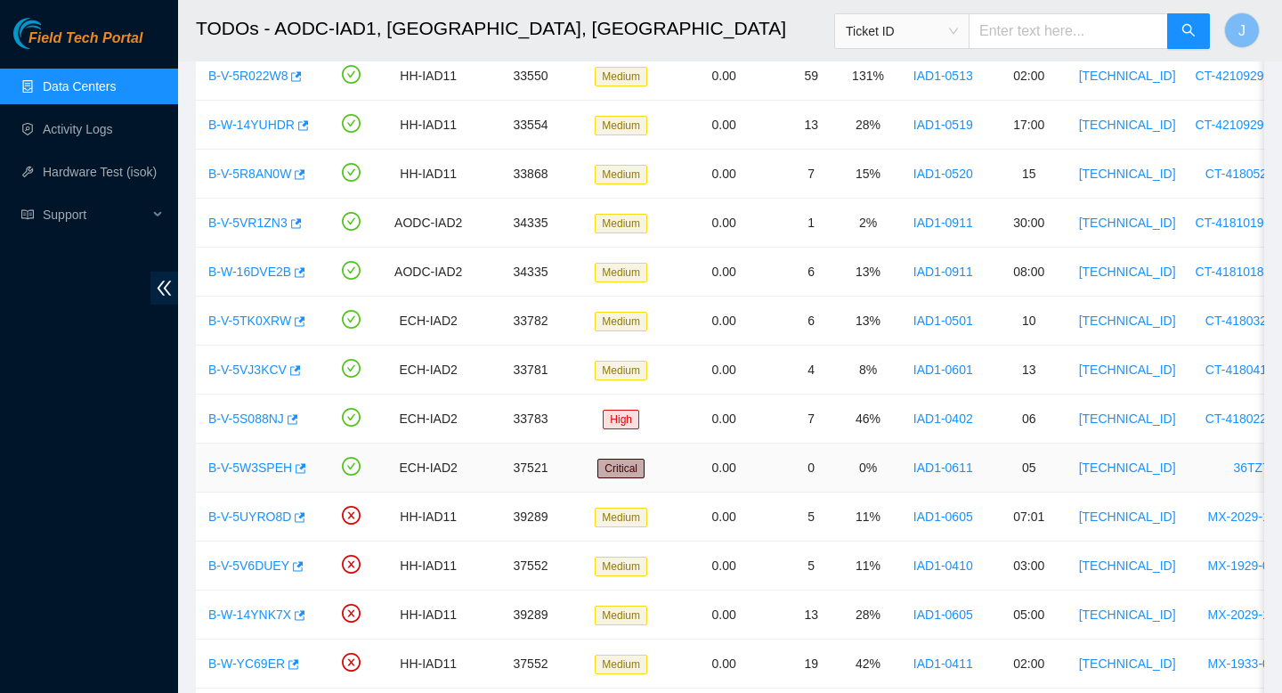
scroll to position [0, 0]
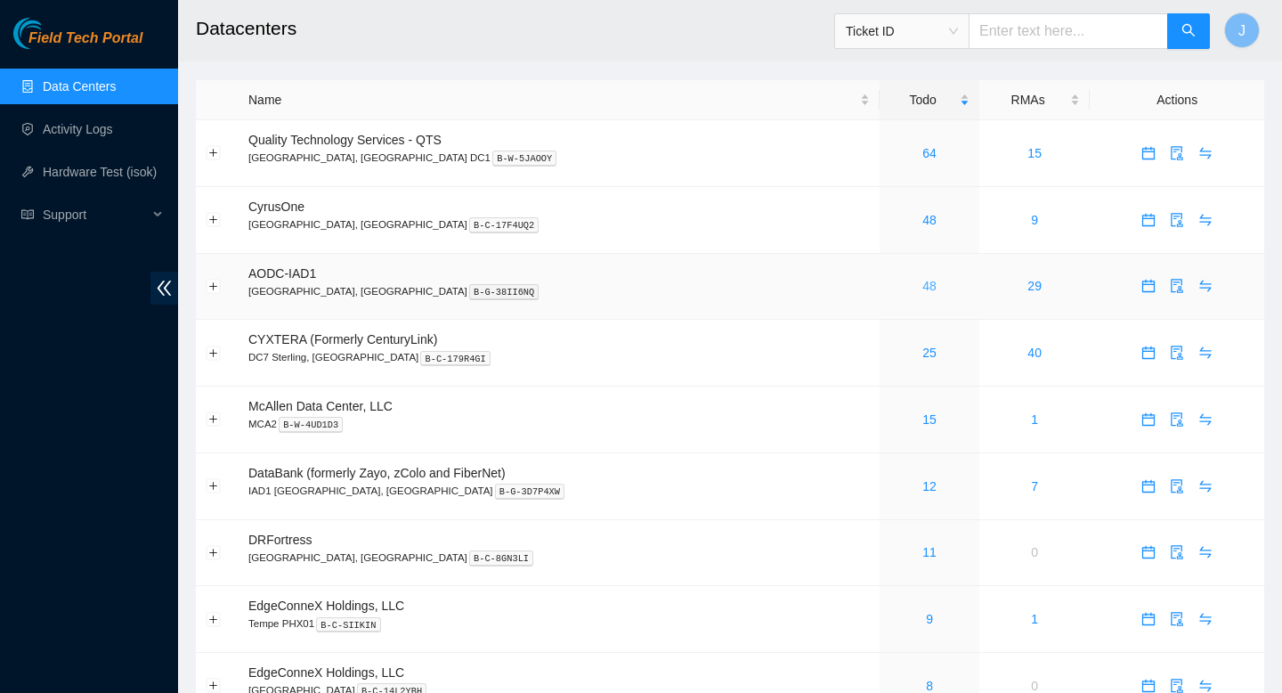
click at [922, 288] on link "48" at bounding box center [929, 286] width 14 height 14
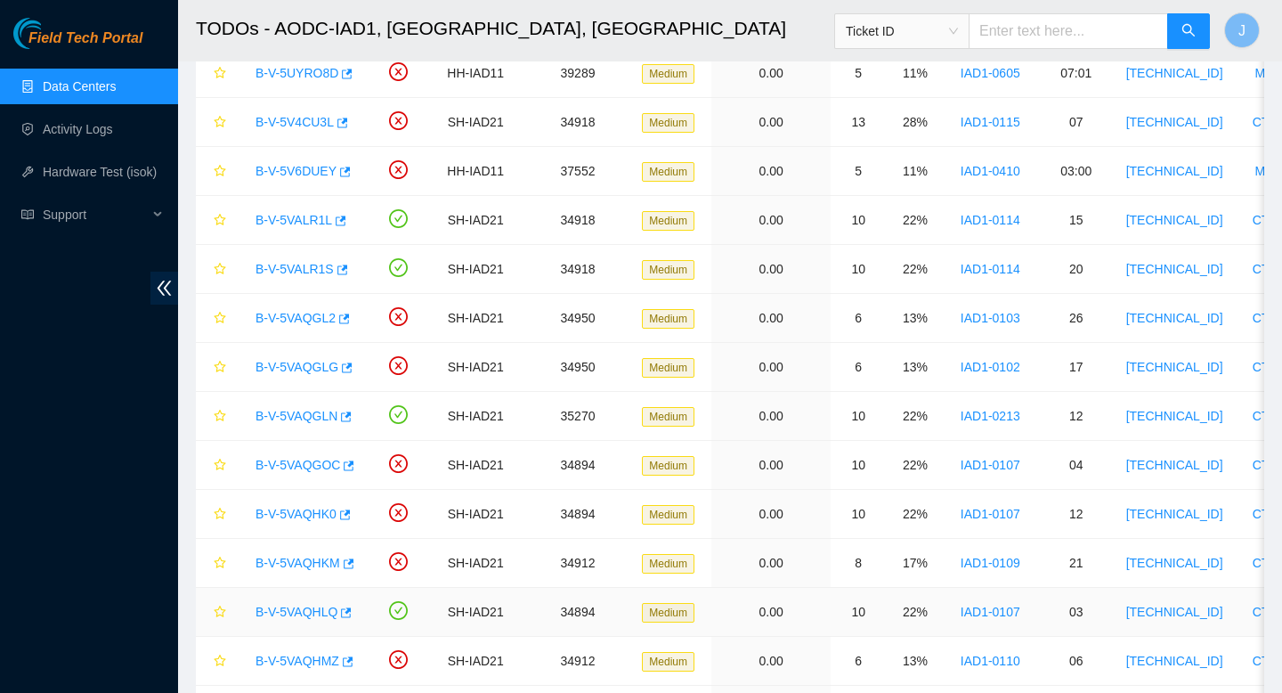
scroll to position [686, 0]
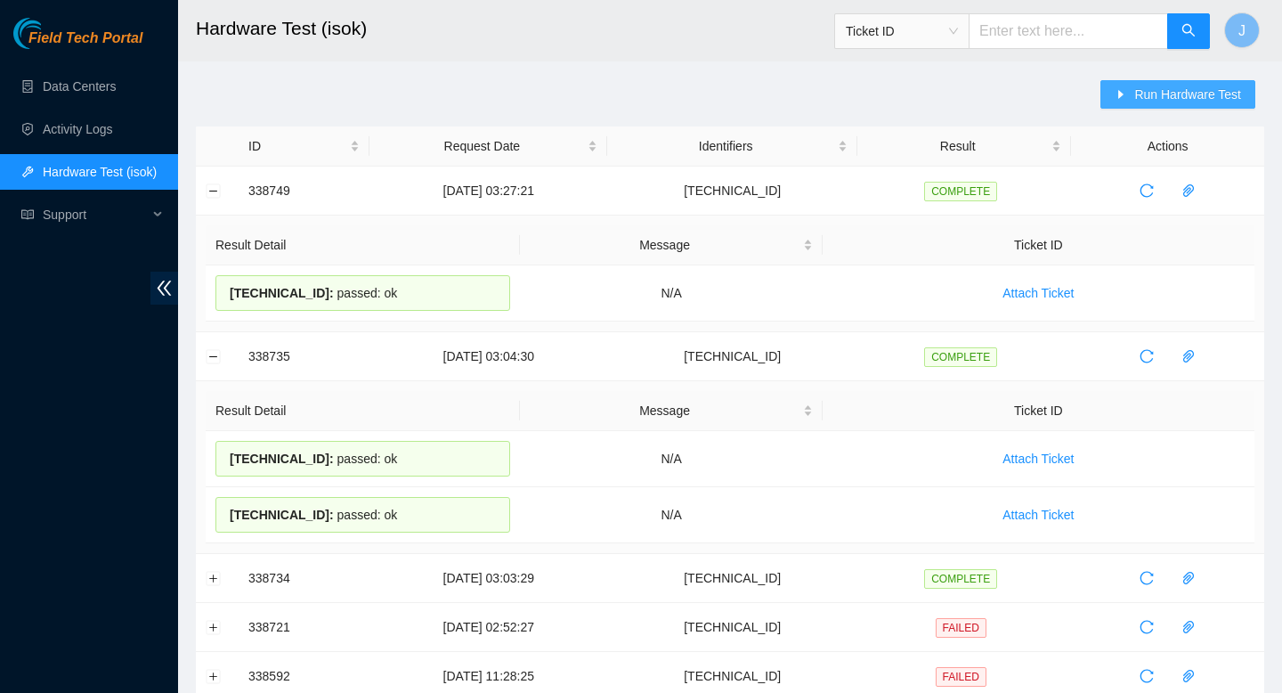
click at [1198, 98] on span "Run Hardware Test" at bounding box center [1187, 95] width 107 height 20
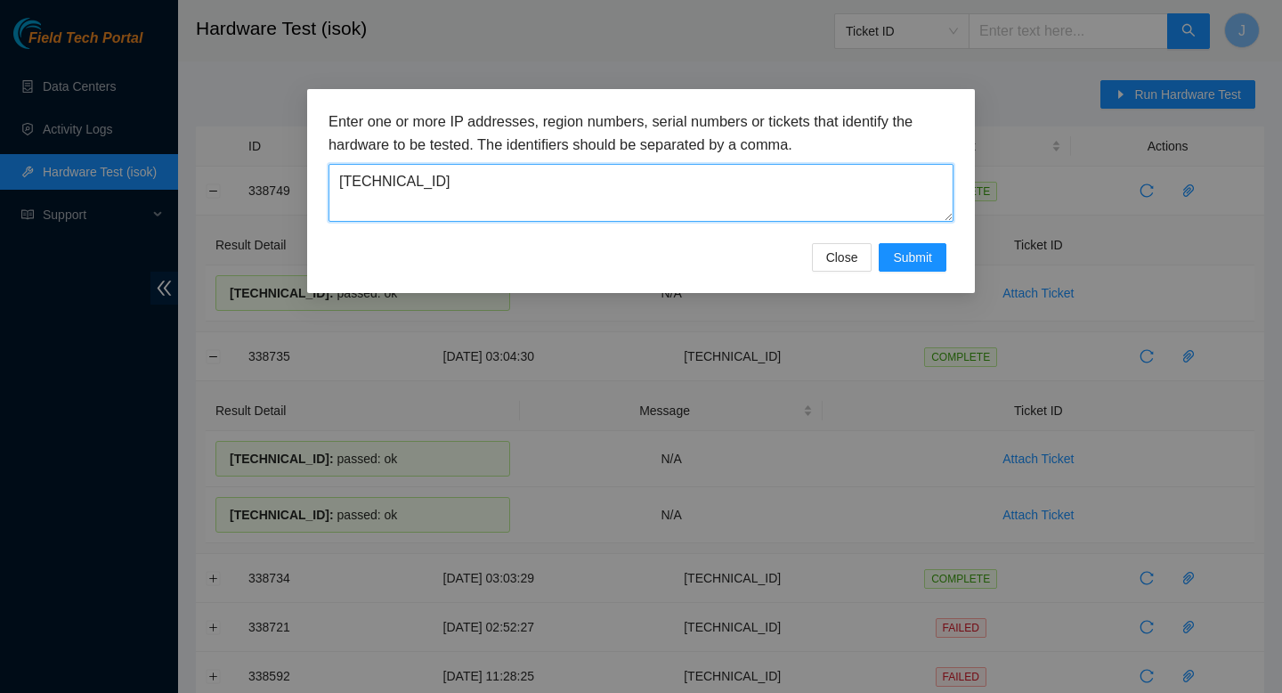
click at [655, 178] on textarea "104.84.154.64" at bounding box center [641, 193] width 625 height 58
paste textarea "104.84.154.179"
type textarea "104.84.154.179"
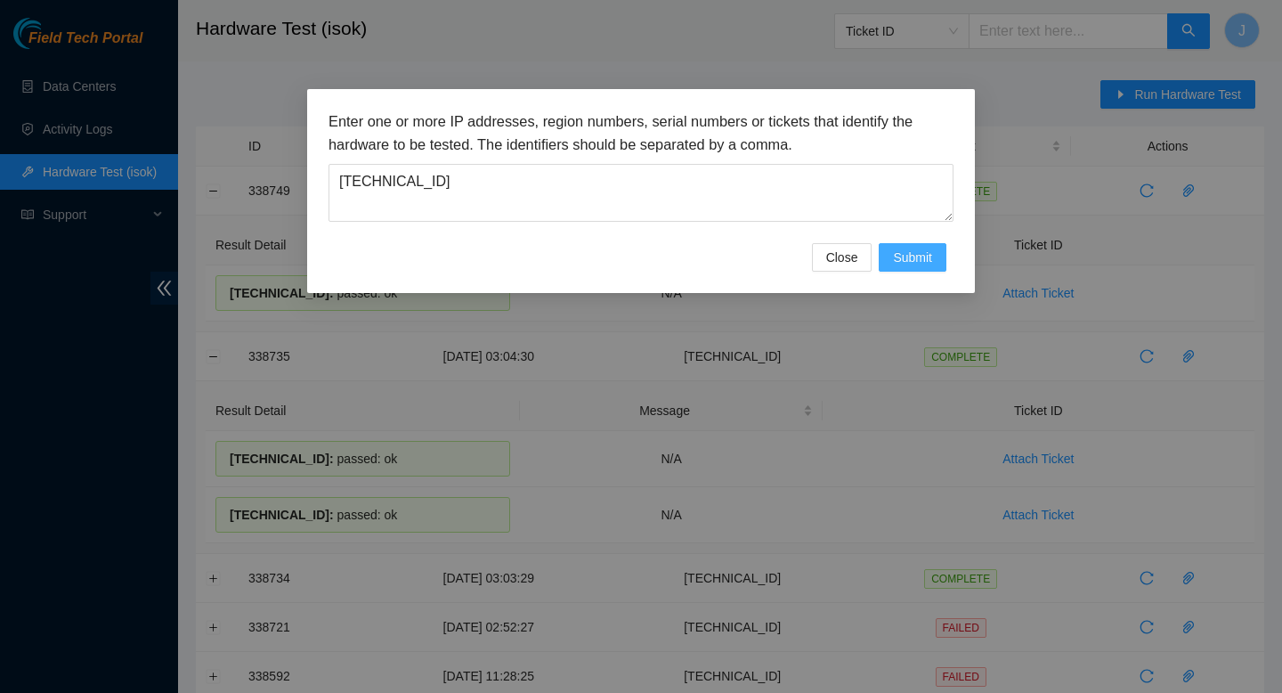
click at [894, 247] on span "Submit" at bounding box center [912, 257] width 39 height 20
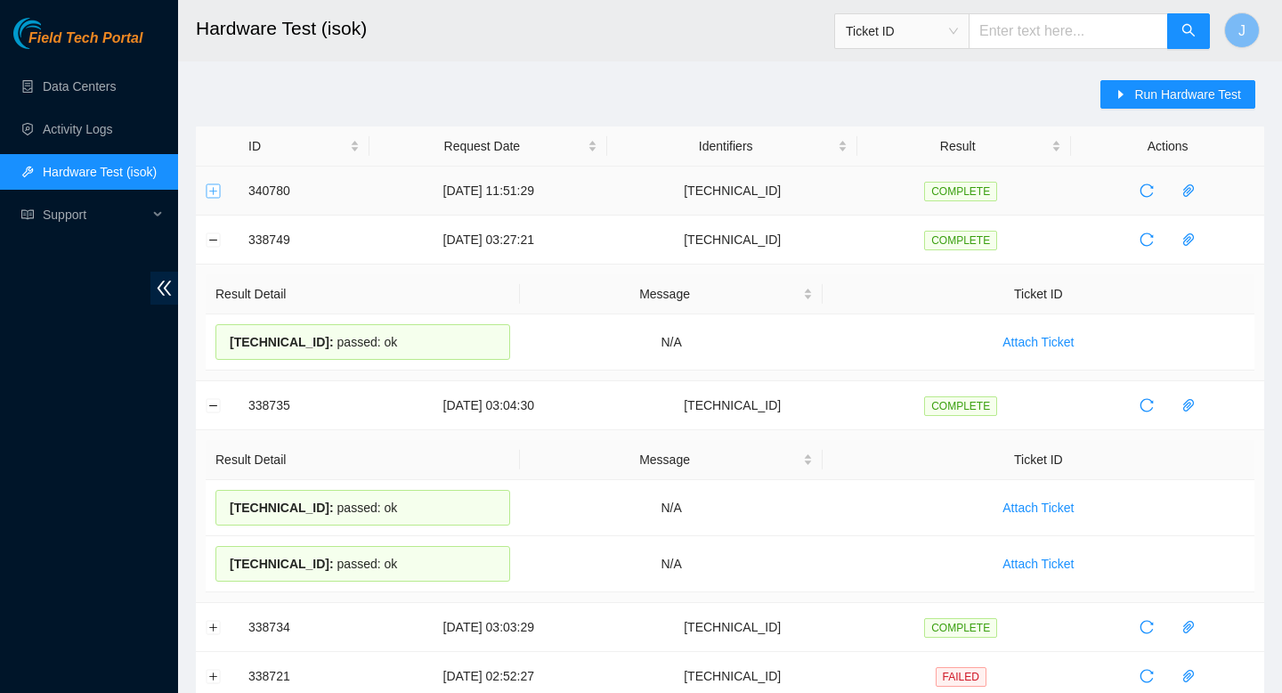
click at [212, 190] on button "Expand row" at bounding box center [214, 190] width 14 height 14
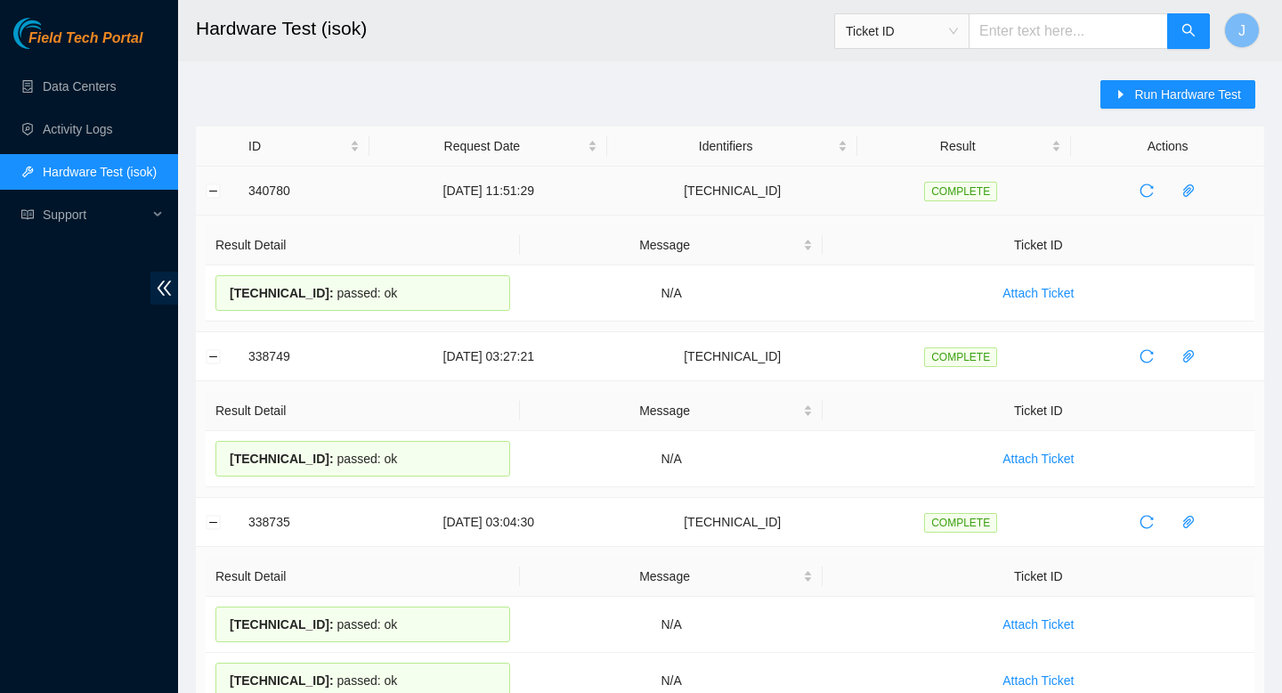
drag, startPoint x: 422, startPoint y: 293, endPoint x: 243, endPoint y: 166, distance: 219.6
click at [257, 186] on td "340780" at bounding box center [304, 190] width 131 height 49
drag, startPoint x: 247, startPoint y: 186, endPoint x: 459, endPoint y: 306, distance: 244.4
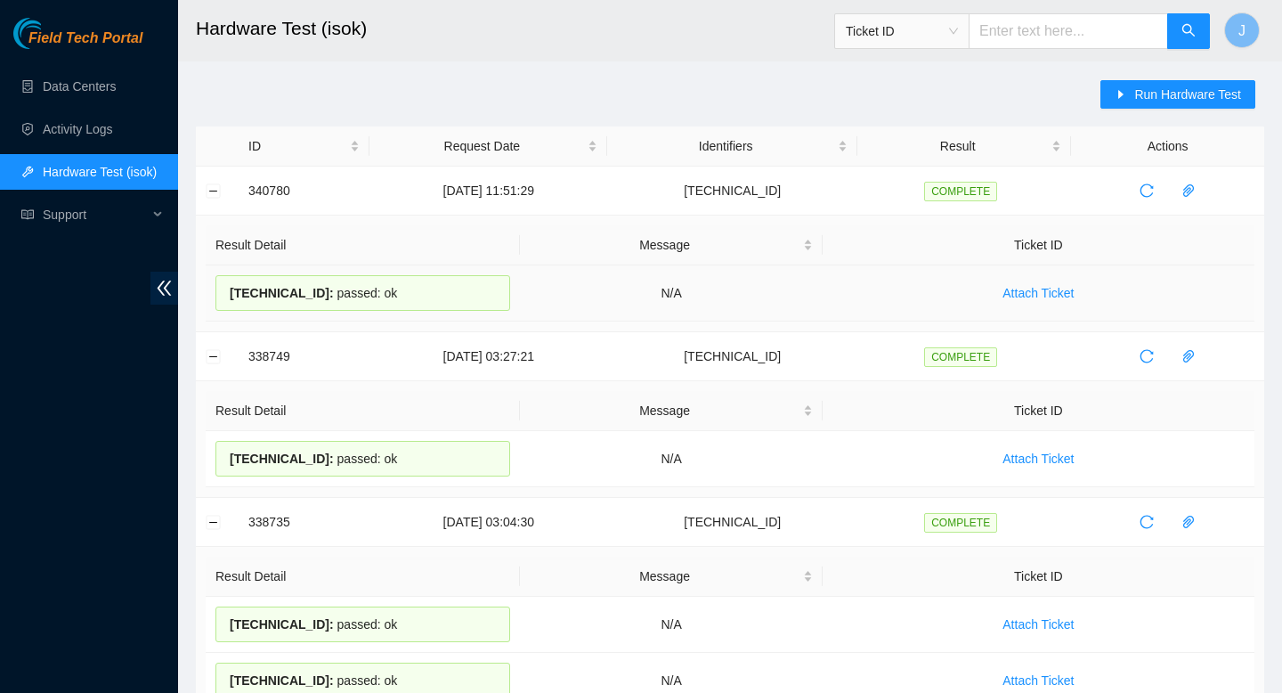
copy tbody "340780 23-09-2025 11:51:29 104.84.154.179 COMPLETE Result Detail Message Ticket…"
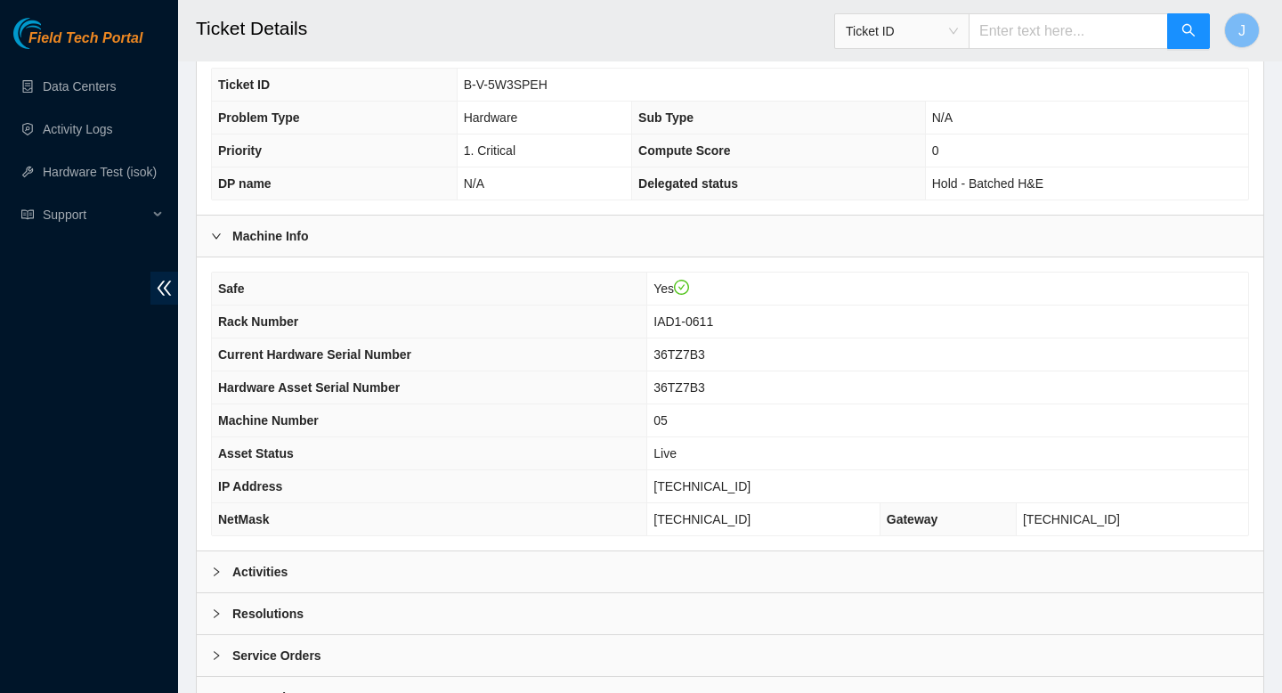
scroll to position [515, 0]
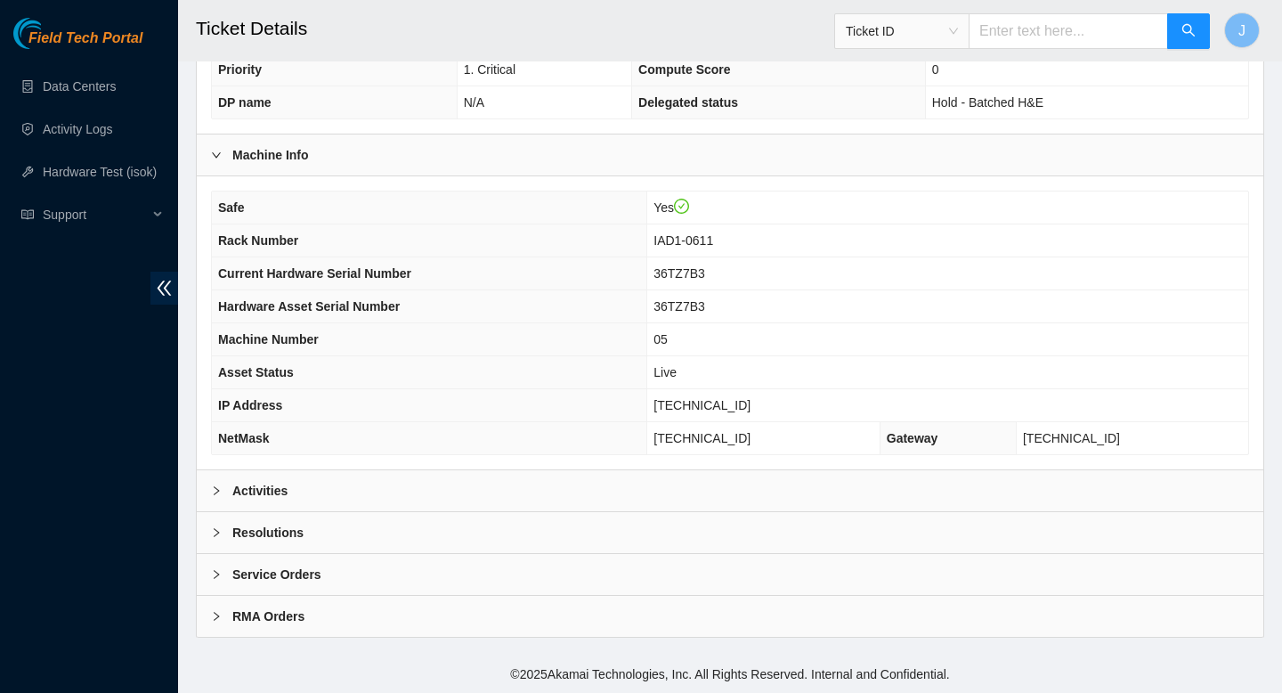
click at [725, 500] on div "Activities" at bounding box center [730, 490] width 1067 height 41
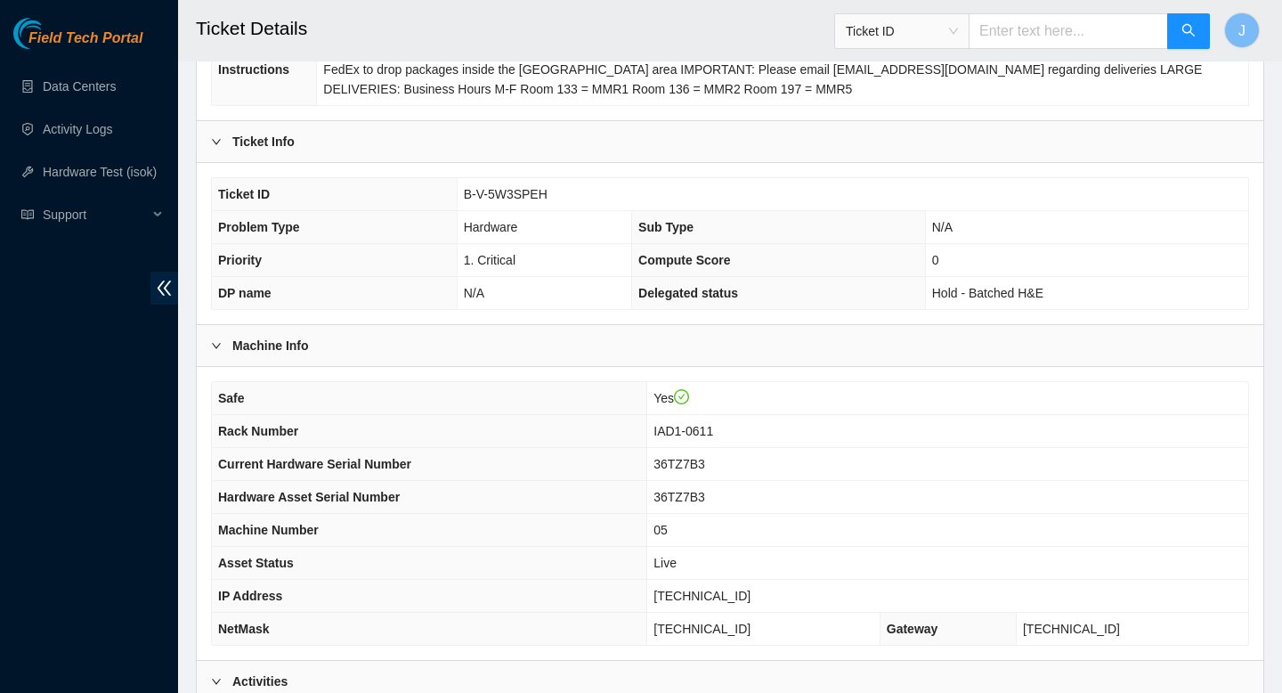
scroll to position [0, 0]
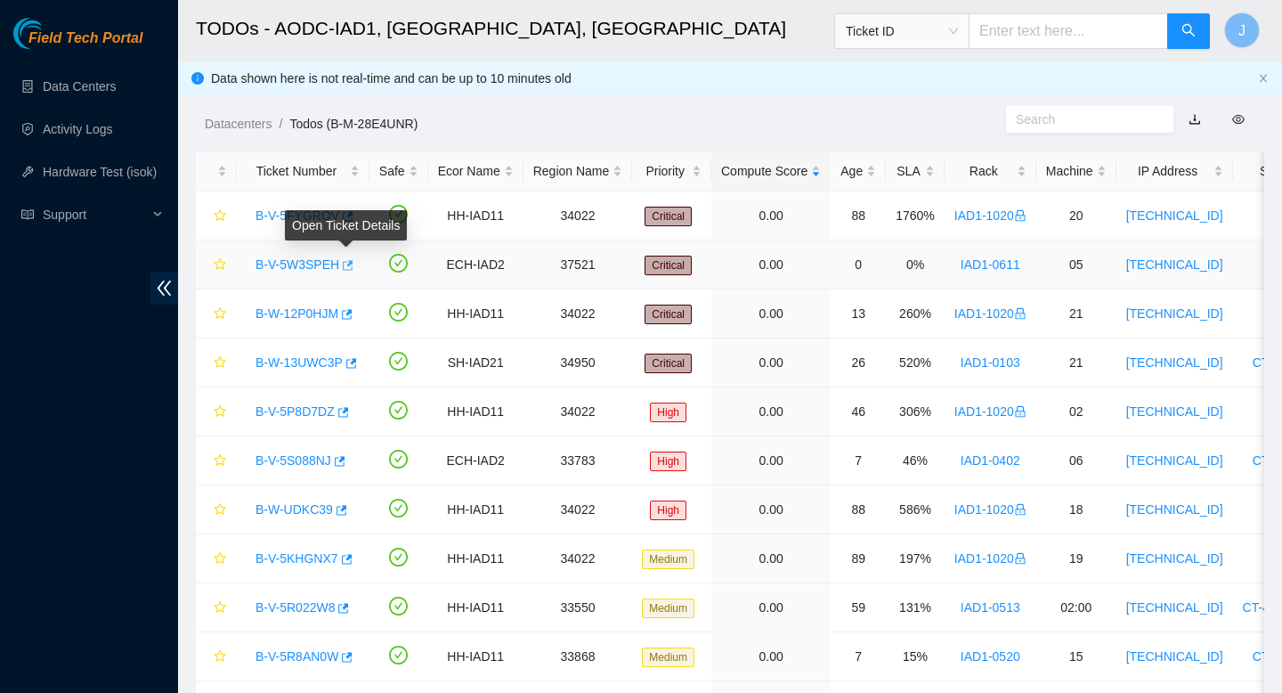
click at [353, 267] on icon "button" at bounding box center [348, 265] width 11 height 10
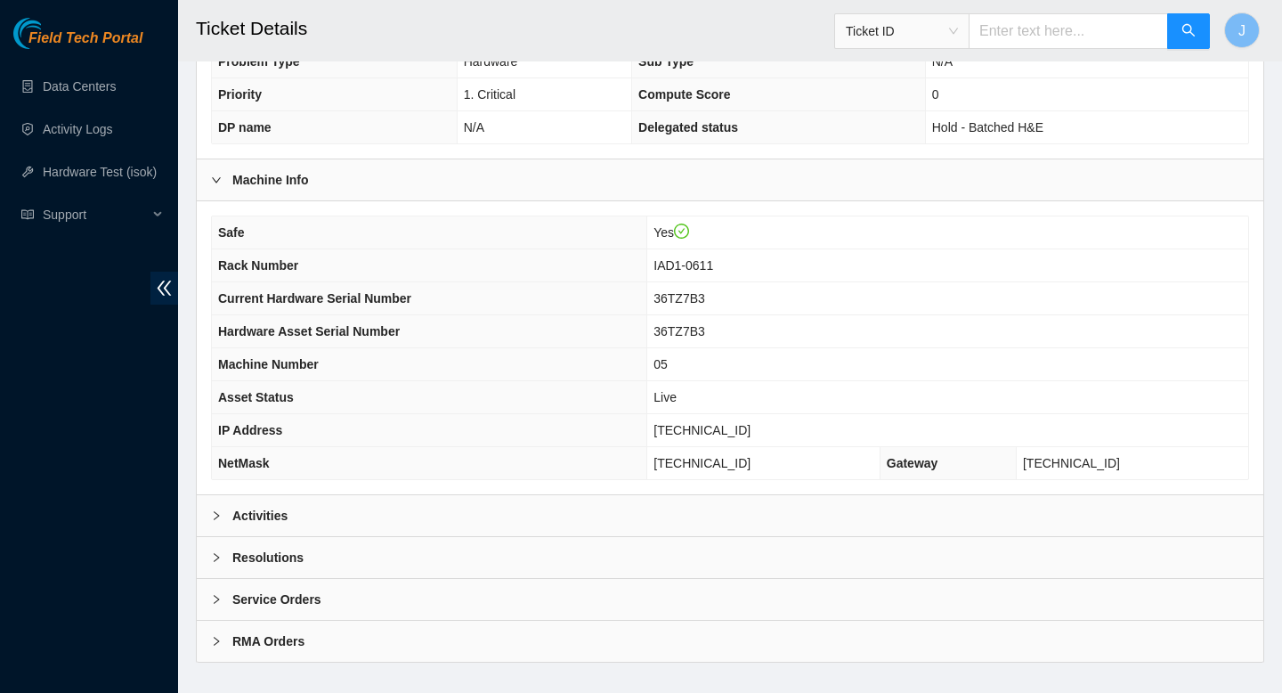
scroll to position [515, 0]
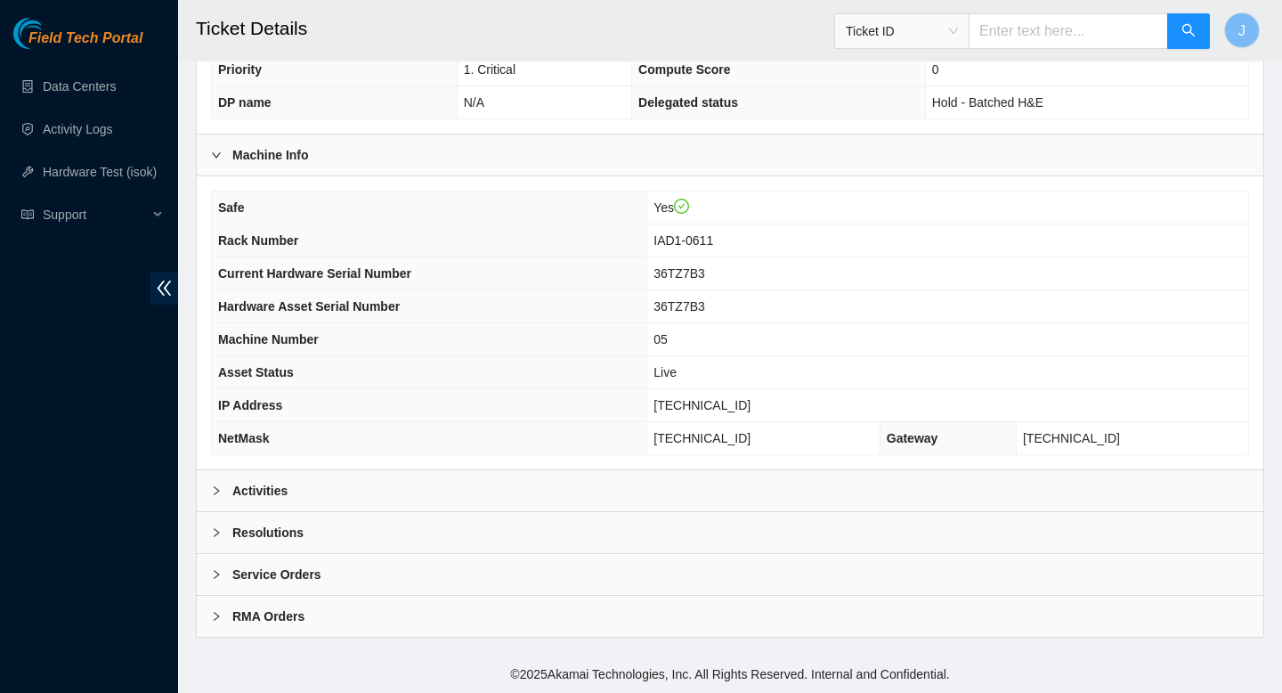
click at [507, 482] on div "Activities" at bounding box center [730, 490] width 1067 height 41
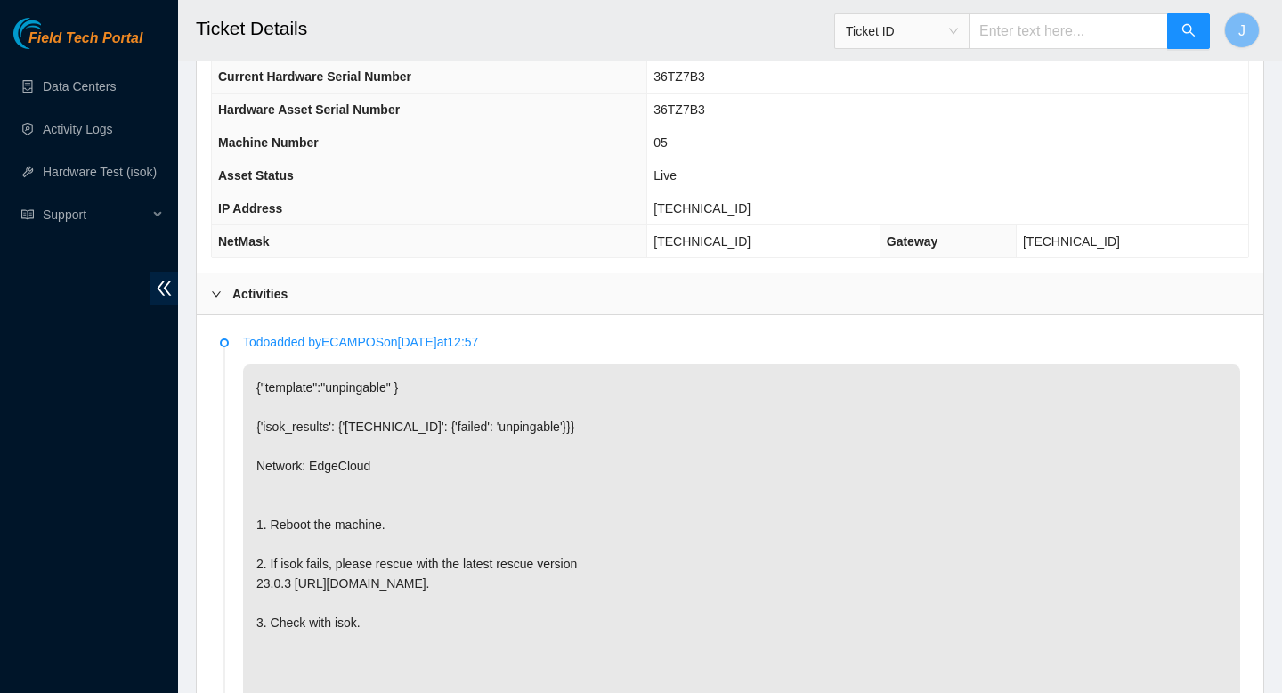
scroll to position [710, 0]
